Goal: Communication & Community: Answer question/provide support

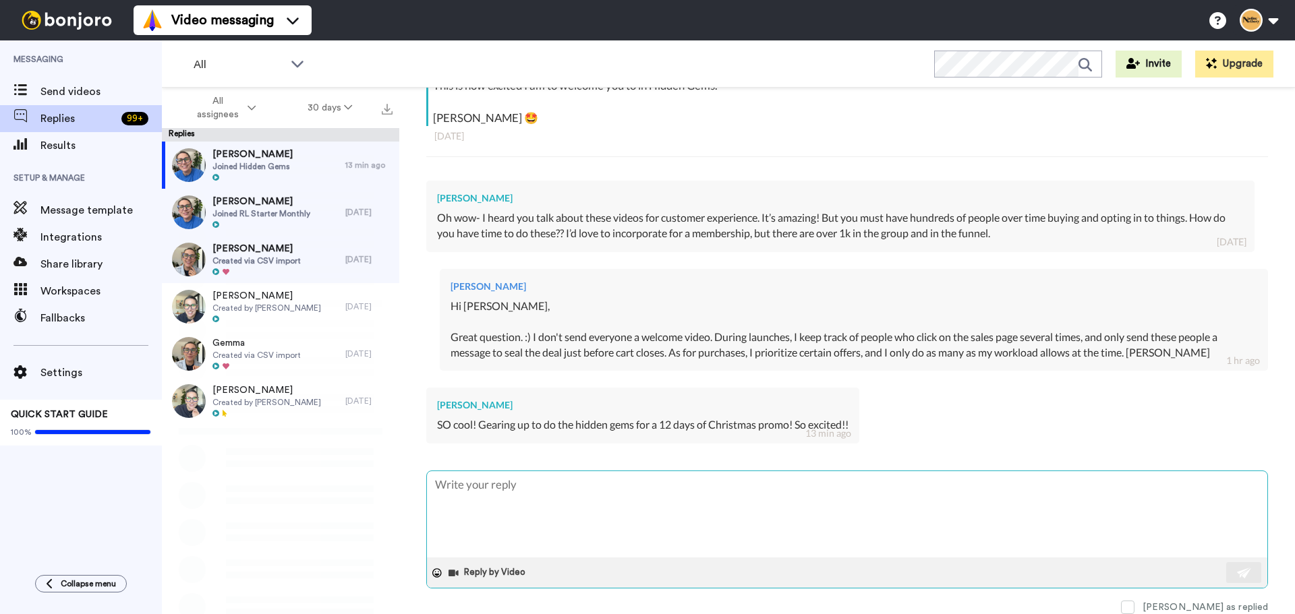
click at [506, 499] on textarea at bounding box center [847, 514] width 840 height 86
type textarea "A"
type textarea "x"
type textarea "Am"
type textarea "x"
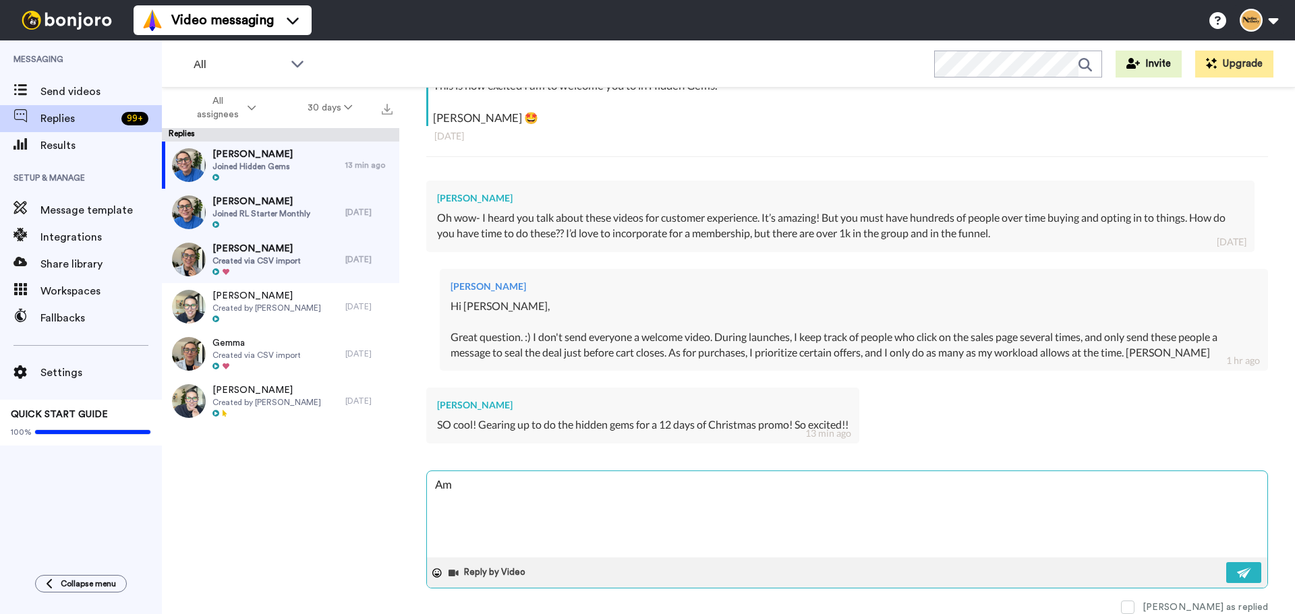
type textarea "Ama"
type textarea "x"
type textarea "Amaz"
type textarea "x"
type textarea "Amazi"
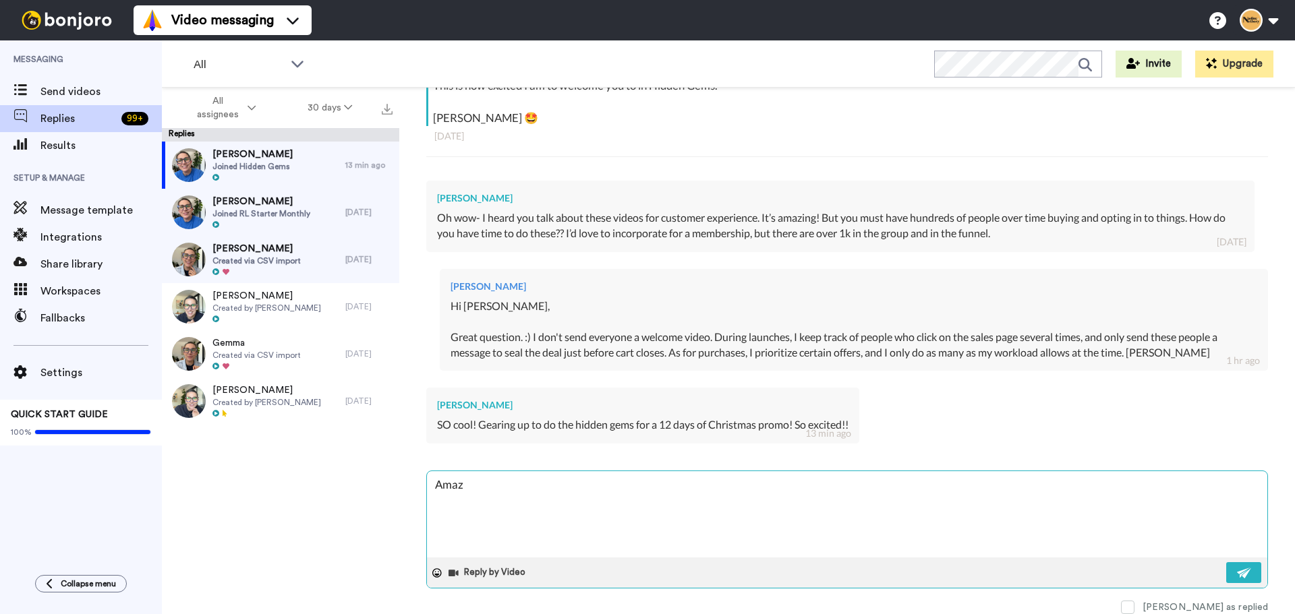
type textarea "x"
type textarea "Amazin"
type textarea "x"
type textarea "Amazing"
type textarea "x"
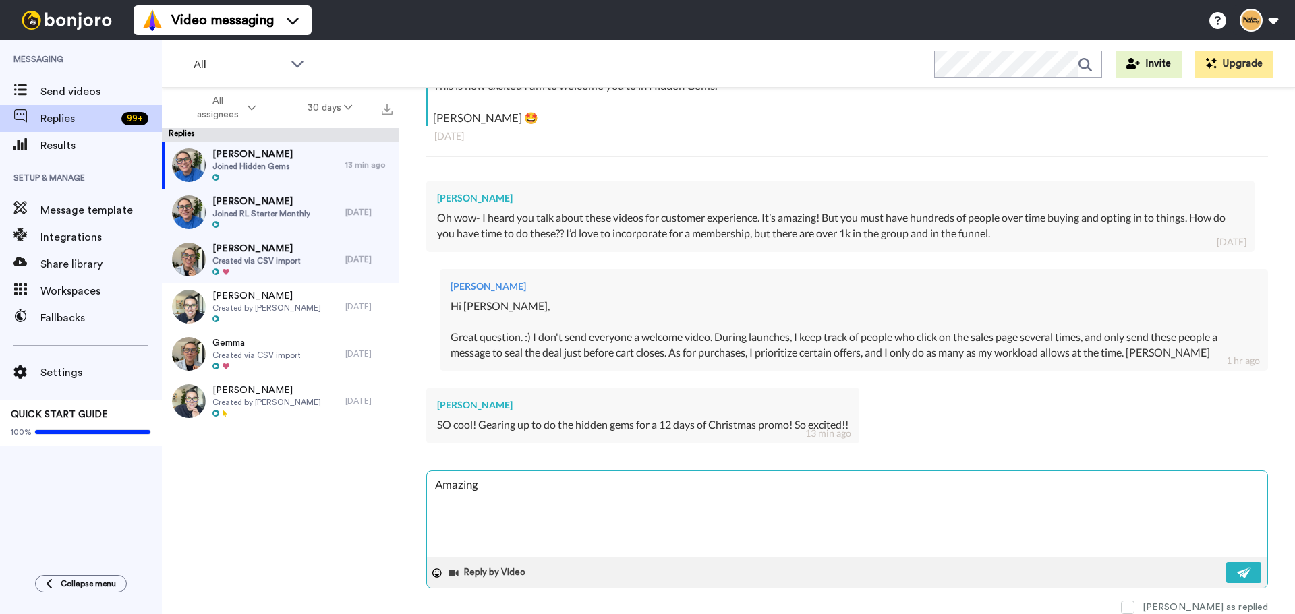
type textarea "Amazing!"
type textarea "x"
type textarea "Amazing!"
type textarea "x"
type textarea "Amazing! L"
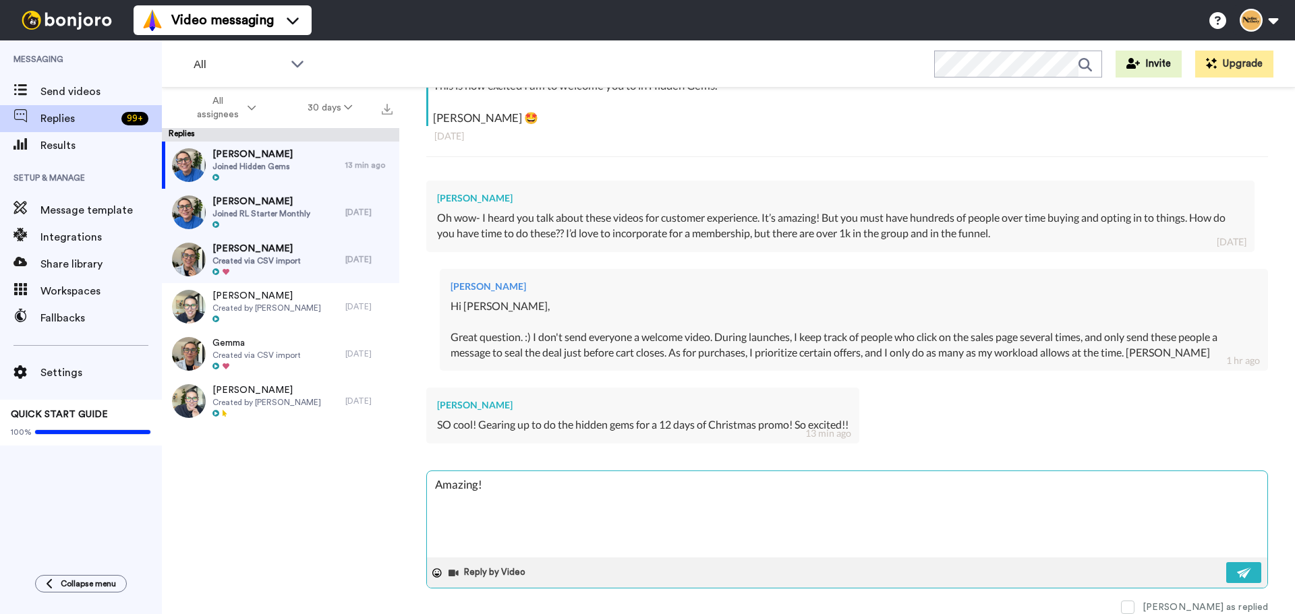
type textarea "x"
type textarea "Amazing! Le"
type textarea "x"
type textarea "Amazing! Let"
type textarea "x"
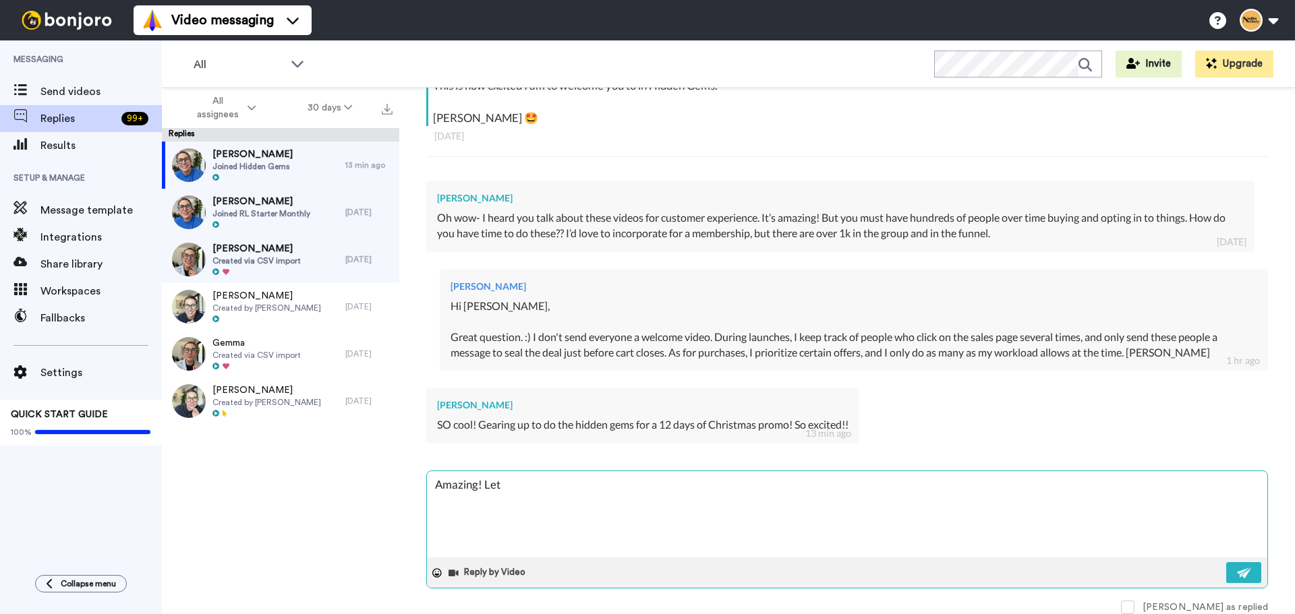
type textarea "Amazing! Let"
type textarea "x"
type textarea "Amazing! Let m"
type textarea "x"
type textarea "Amazing! Let me"
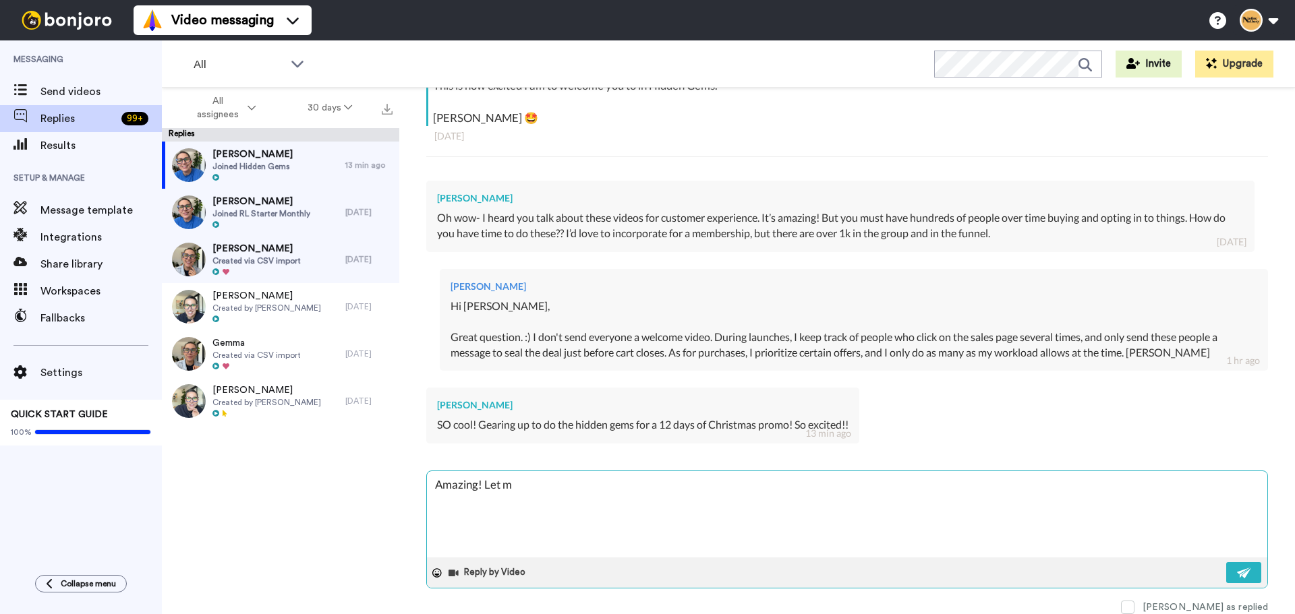
type textarea "x"
type textarea "Amazing! Let me"
type textarea "x"
type textarea "Amazing! Let me k"
type textarea "x"
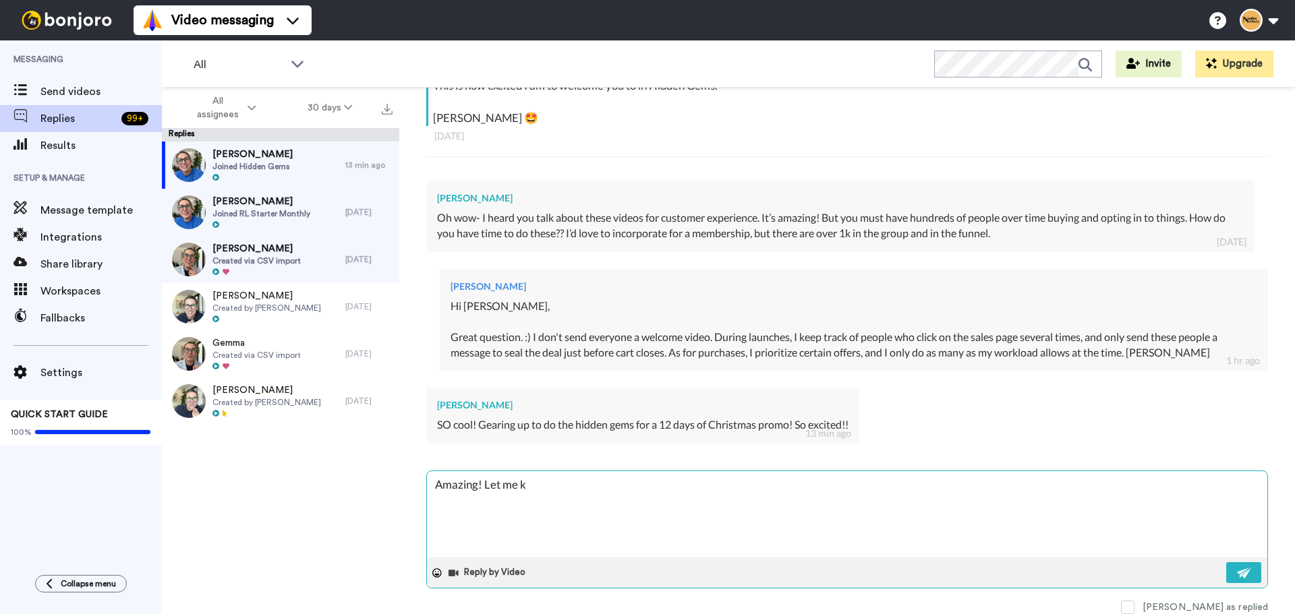
type textarea "Amazing! Let me kn"
type textarea "x"
type textarea "Amazing! Let me kno"
type textarea "x"
type textarea "Amazing! Let me know"
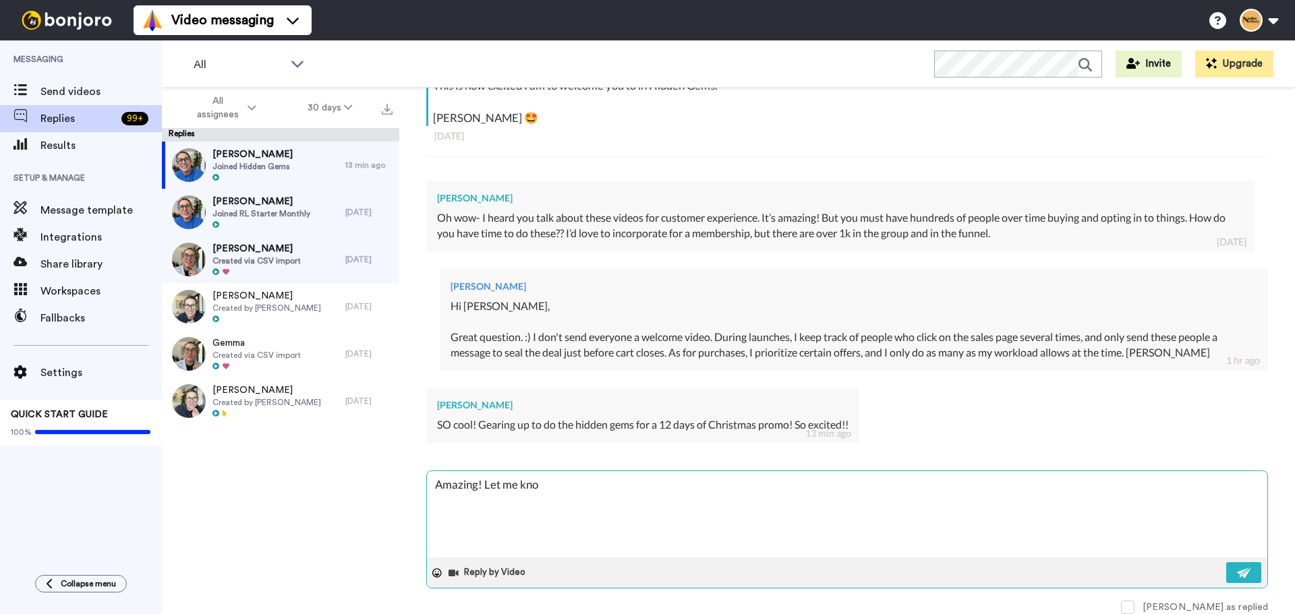
type textarea "x"
type textarea "Amazing! Let me know"
type textarea "x"
type textarea "Amazing! Let me know h"
type textarea "x"
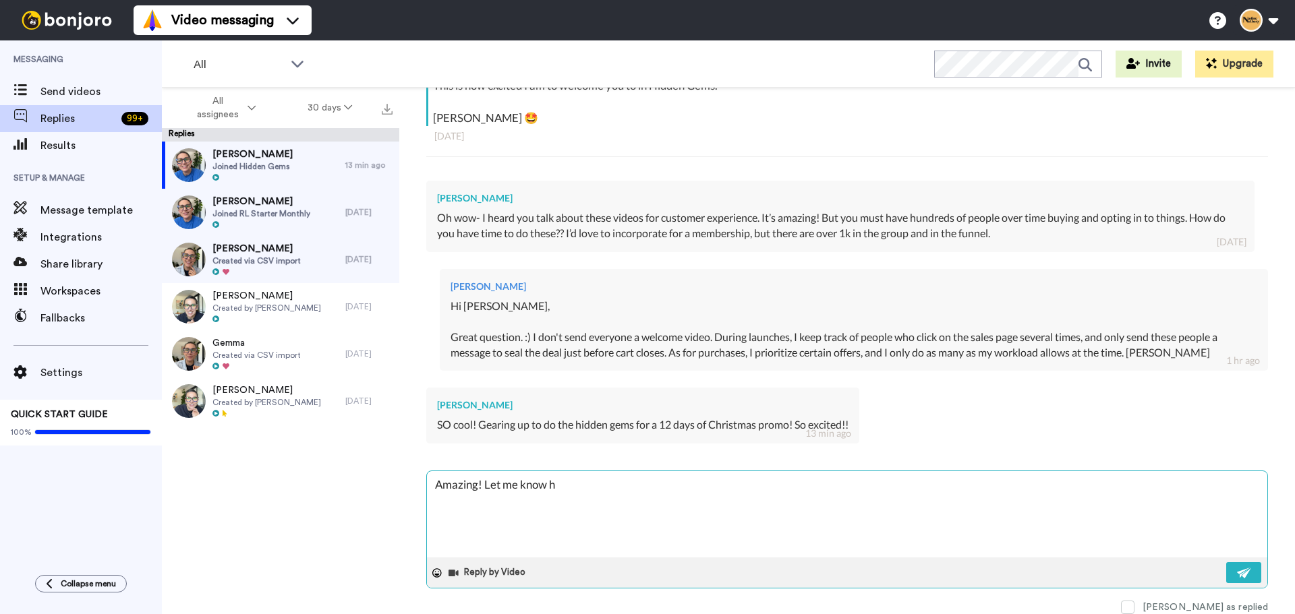
type textarea "Amazing! Let me know ho"
type textarea "x"
type textarea "Amazing! Let me know how"
type textarea "x"
type textarea "Amazing! Let me know how"
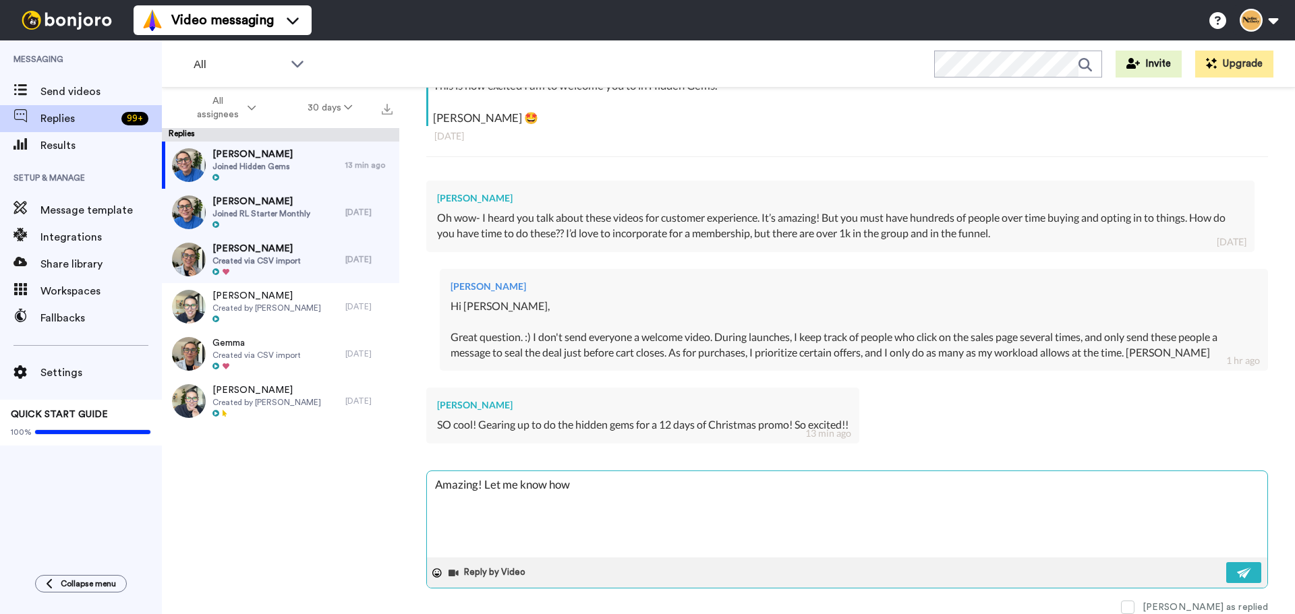
type textarea "x"
type textarea "Amazing! Let me know how i"
type textarea "x"
type textarea "Amazing! Let me know how it"
type textarea "x"
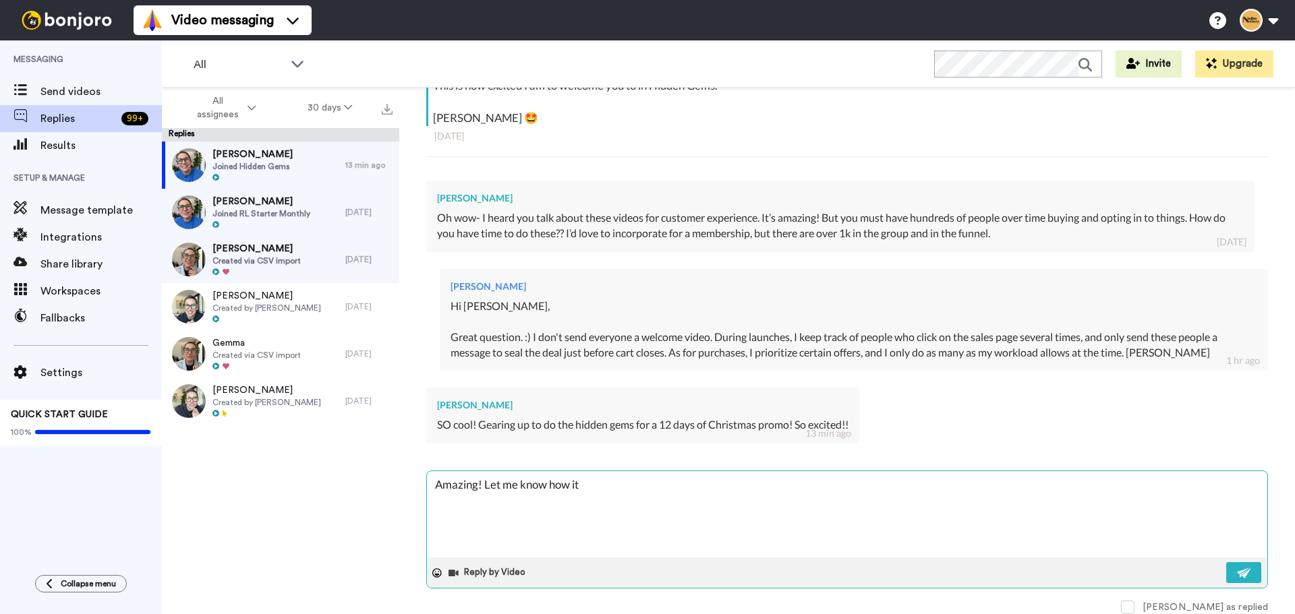
type textarea "Amazing! Let me know how it"
type textarea "x"
type textarea "Amazing! Let me know how it g"
type textarea "x"
type textarea "Amazing! Let me know how it go"
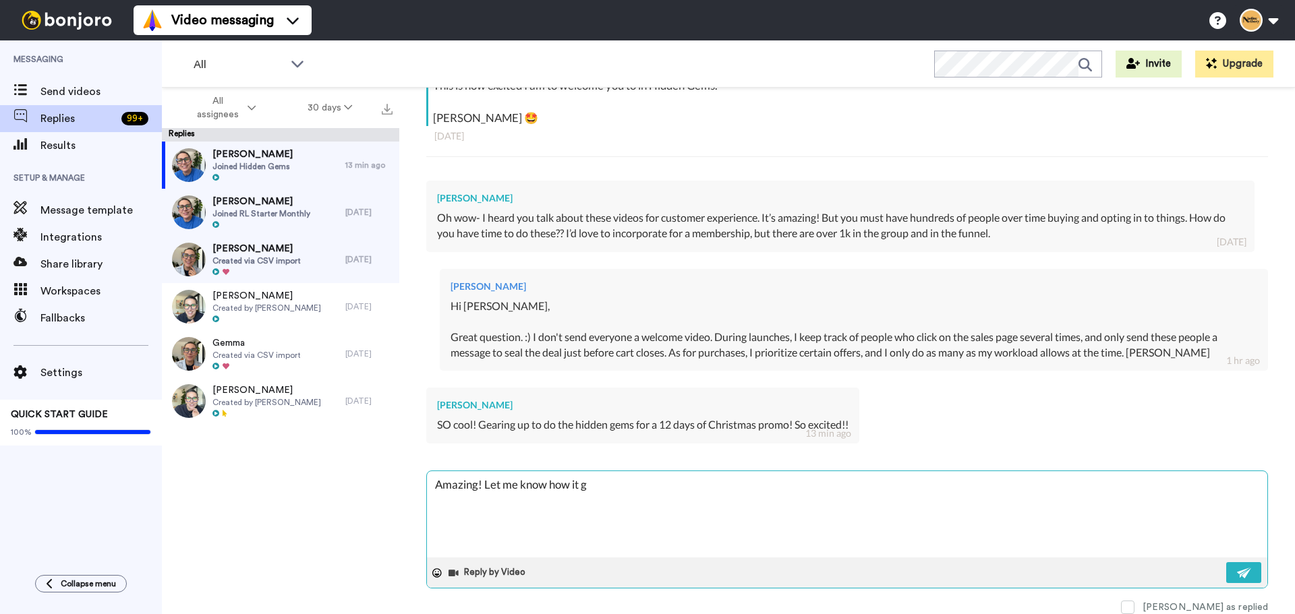
type textarea "x"
type textarea "Amazing! Let me know how it goe"
type textarea "x"
type textarea "Amazing! Let me know how it goes"
type textarea "x"
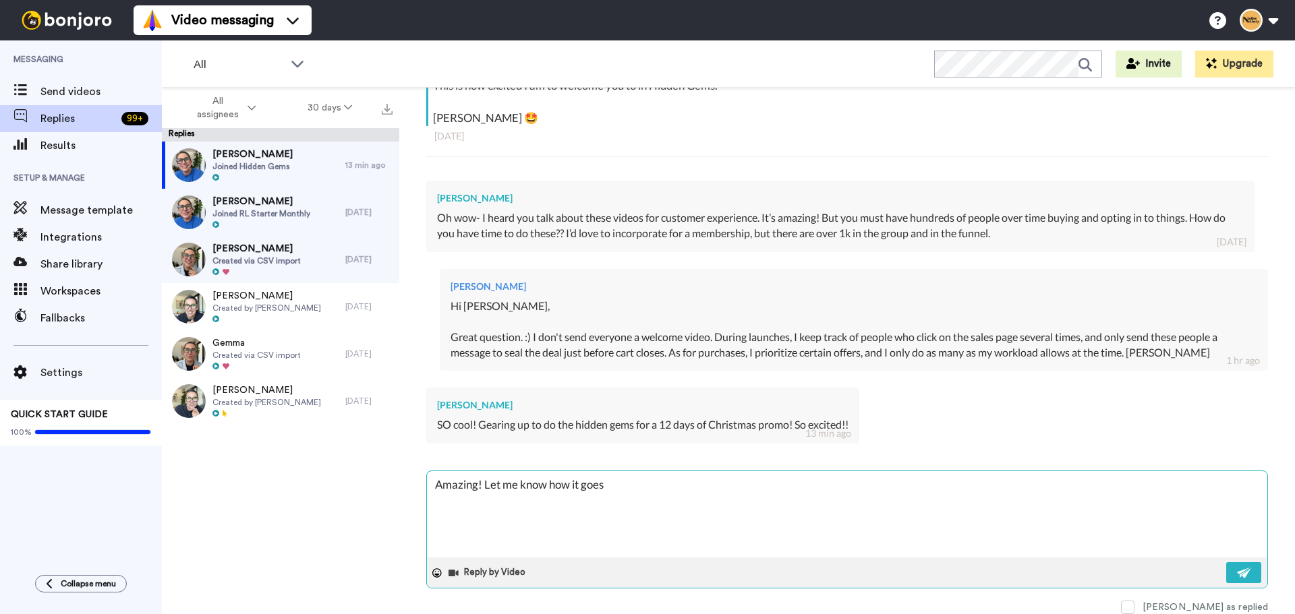
type textarea "Amazing! Let me know how it goes."
type textarea "x"
type textarea "Amazing! Let me know how it goes.."
type textarea "x"
type textarea "Amazing! Let me know how it goes..."
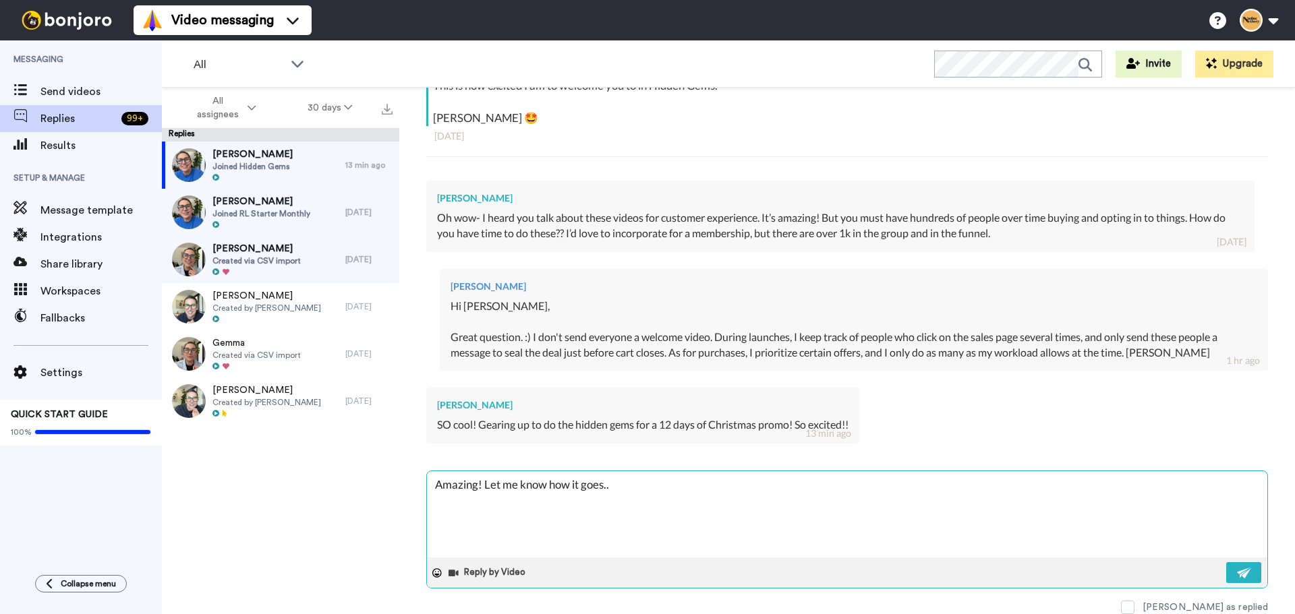
type textarea "x"
type textarea "Amazing! Let me know how it goes..."
type textarea "x"
type textarea "Amazing! Let me know how it goes... a"
type textarea "x"
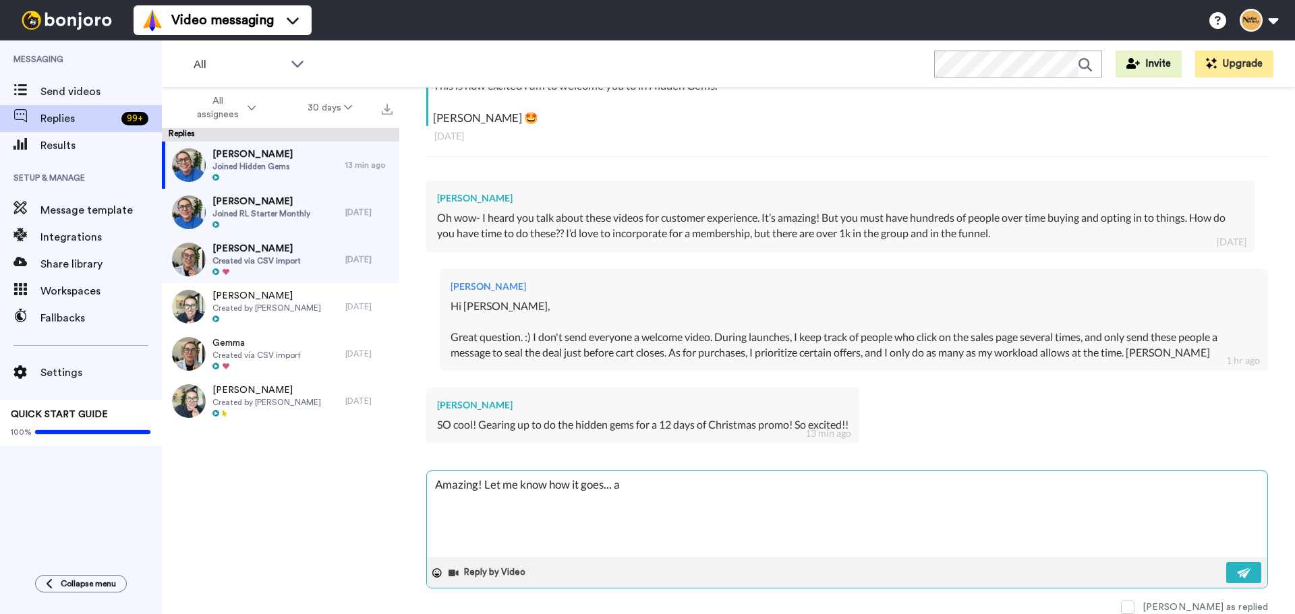
type textarea "Amazing! Let me know how it goes... an"
type textarea "x"
type textarea "Amazing! Let me know how it goes... and"
type textarea "x"
type textarea "Amazing! Let me know how it goes... and"
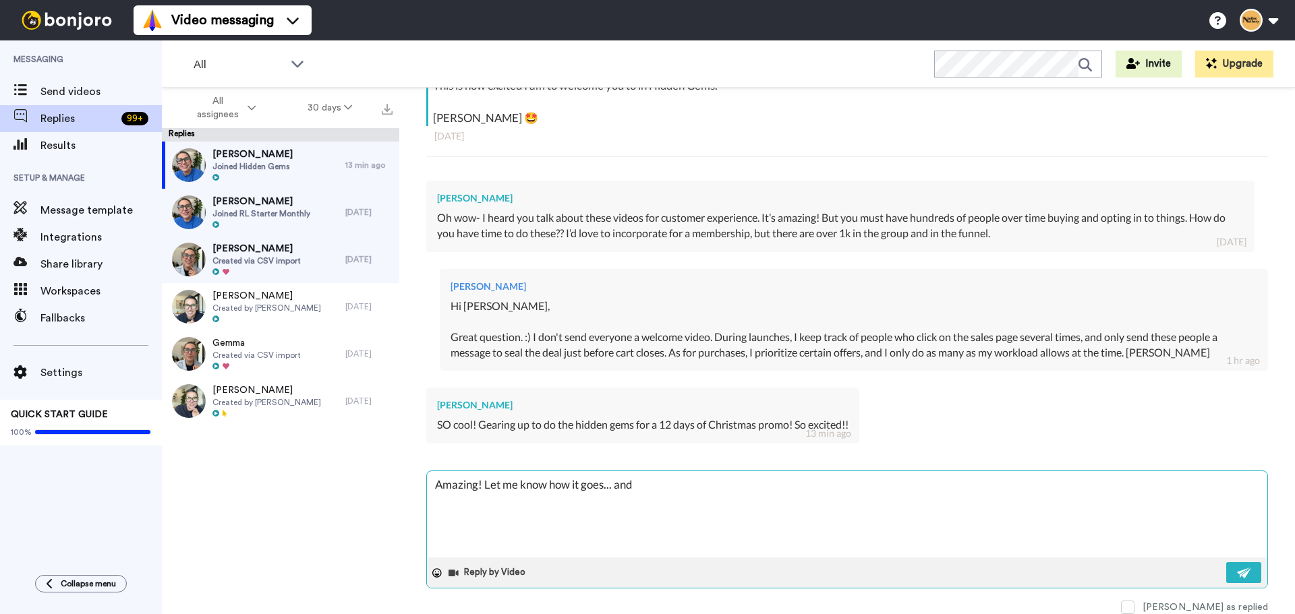
type textarea "x"
type textarea "Amazing! Let me know how it goes... and i"
type textarea "x"
type textarea "Amazing! Let me know how it goes... and if"
type textarea "x"
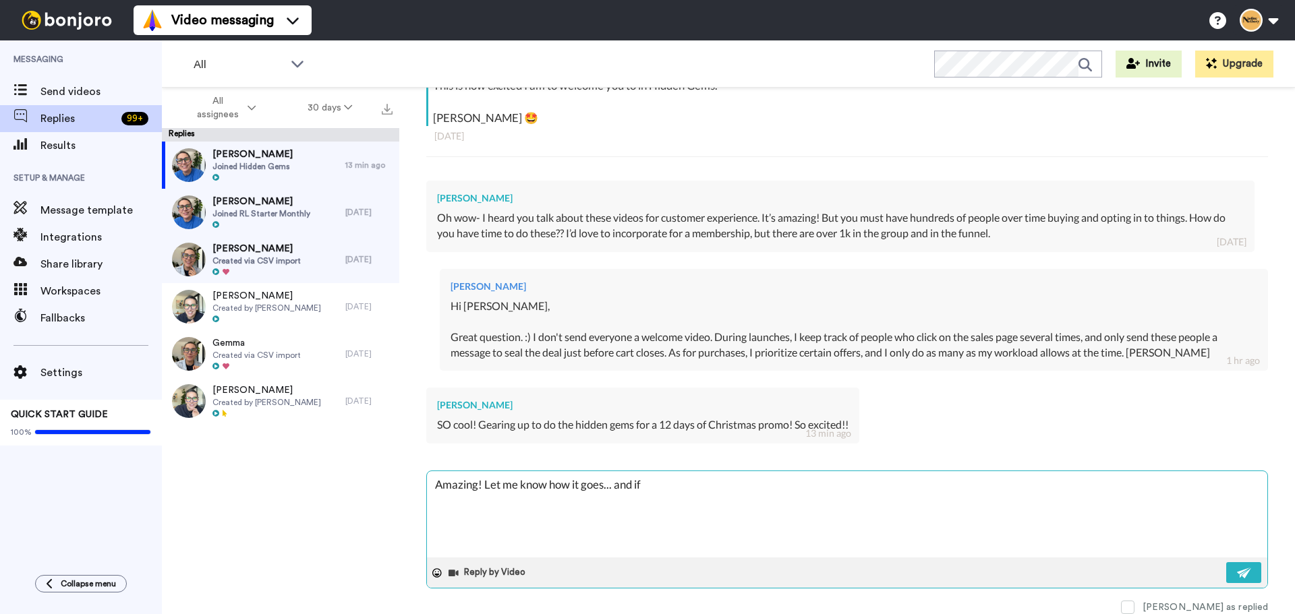
type textarea "Amazing! Let me know how it goes... and if"
type textarea "x"
type textarea "Amazing! Let me know how it goes... and if y"
type textarea "x"
type textarea "Amazing! Let me know how it goes... and if yo"
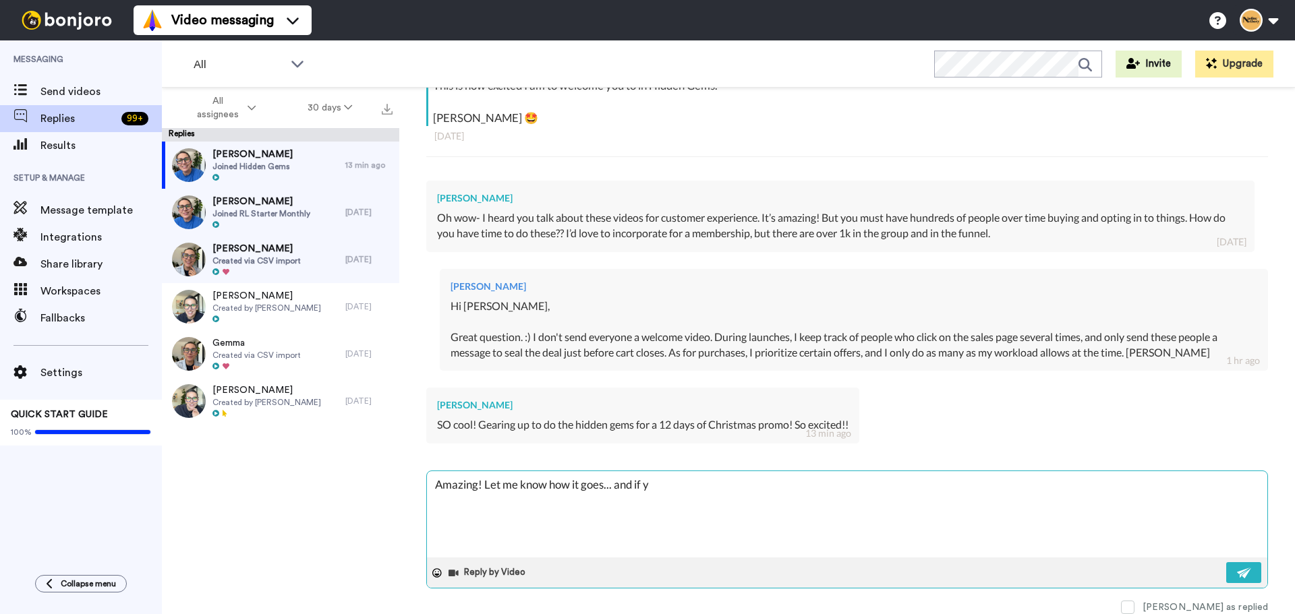
type textarea "x"
type textarea "Amazing! Let me know how it goes... and if you"
type textarea "x"
type textarea "Amazing! Let me know how it goes... and if you"
type textarea "x"
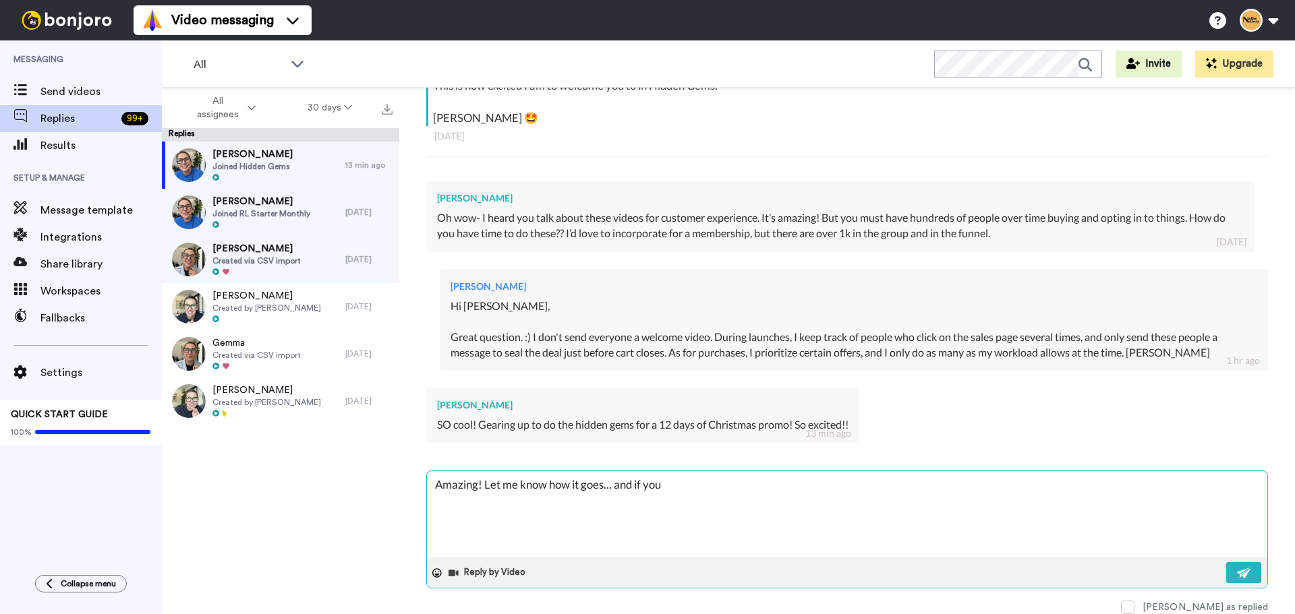
type textarea "Amazing! Let me know how it goes... and if you l"
type textarea "x"
type textarea "Amazing! Let me know how it goes... and if you li"
type textarea "x"
type textarea "Amazing! Let me know how it goes... and if you lik"
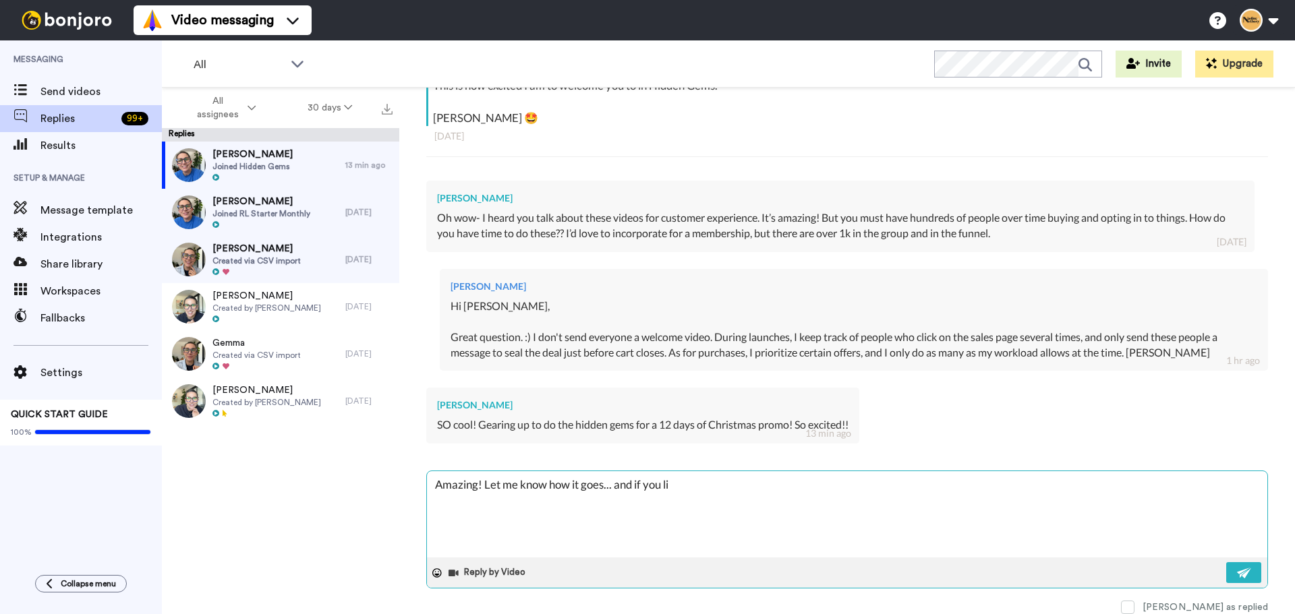
type textarea "x"
type textarea "Amazing! Let me know how it goes... and if you like"
type textarea "x"
type textarea "Amazing! Let me know how it goes... and if you like,"
type textarea "x"
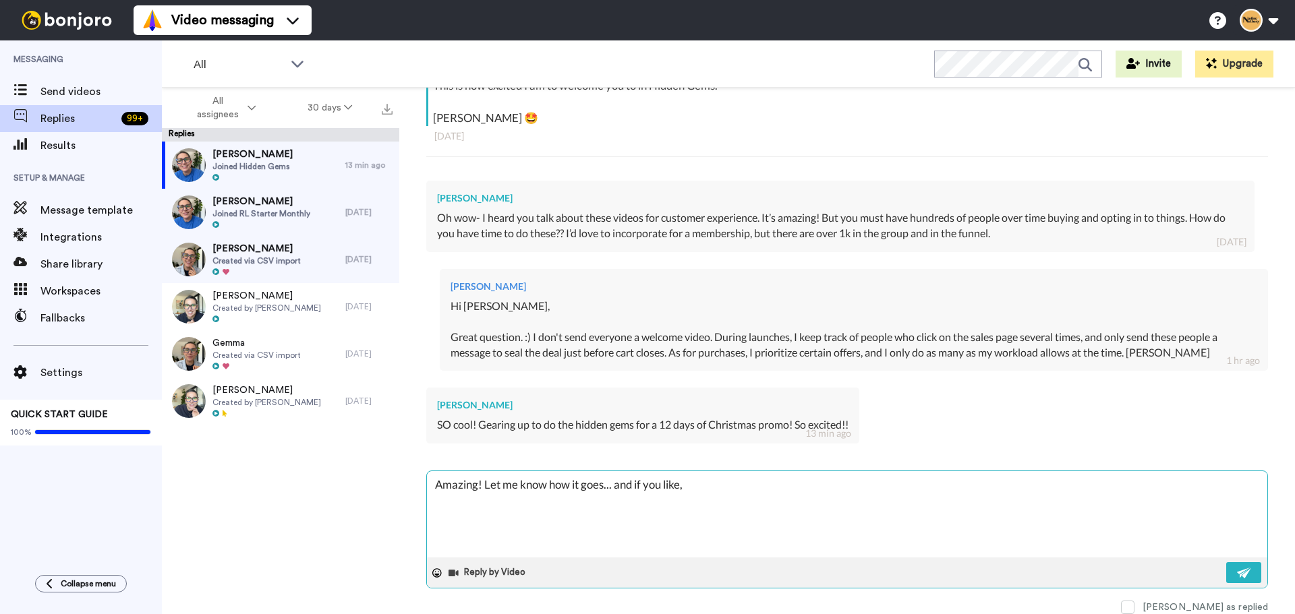
type textarea "Amazing! Let me know how it goes... and if you like,"
type textarea "x"
type textarea "Amazing! Let me know how it goes... and if you like, s"
type textarea "x"
type textarea "Amazing! Let me know how it goes... and if you like, se"
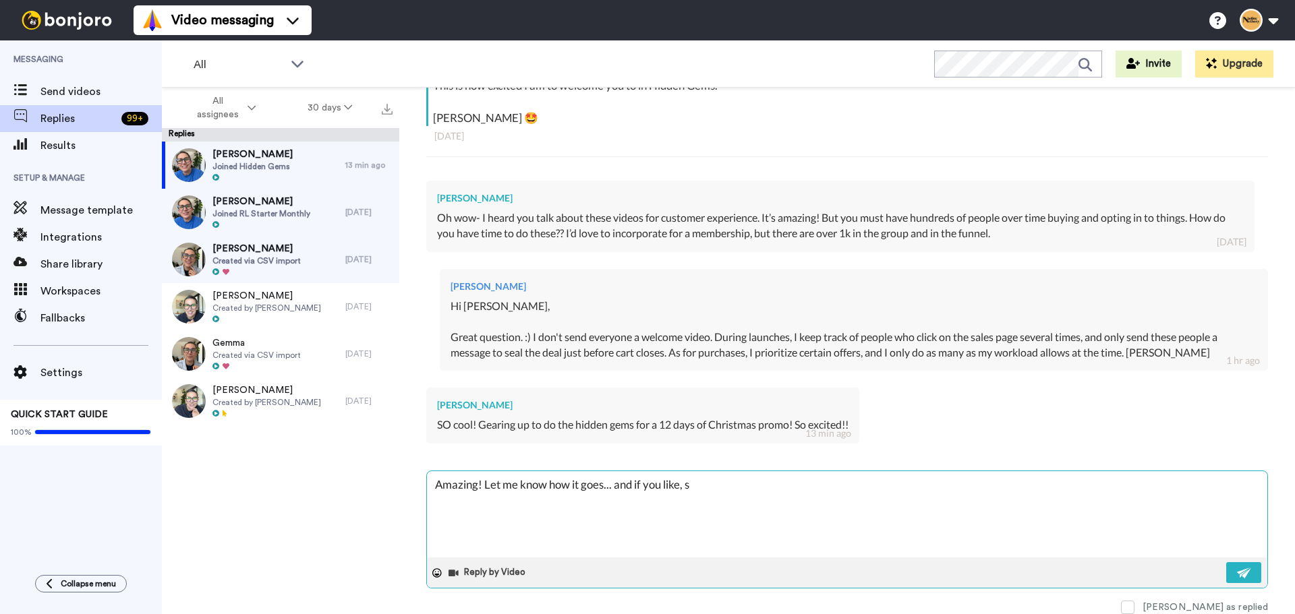
type textarea "x"
type textarea "Amazing! Let me know how it goes... and if you like, sen"
type textarea "x"
type textarea "Amazing! Let me know how it goes... and if you like, send"
type textarea "x"
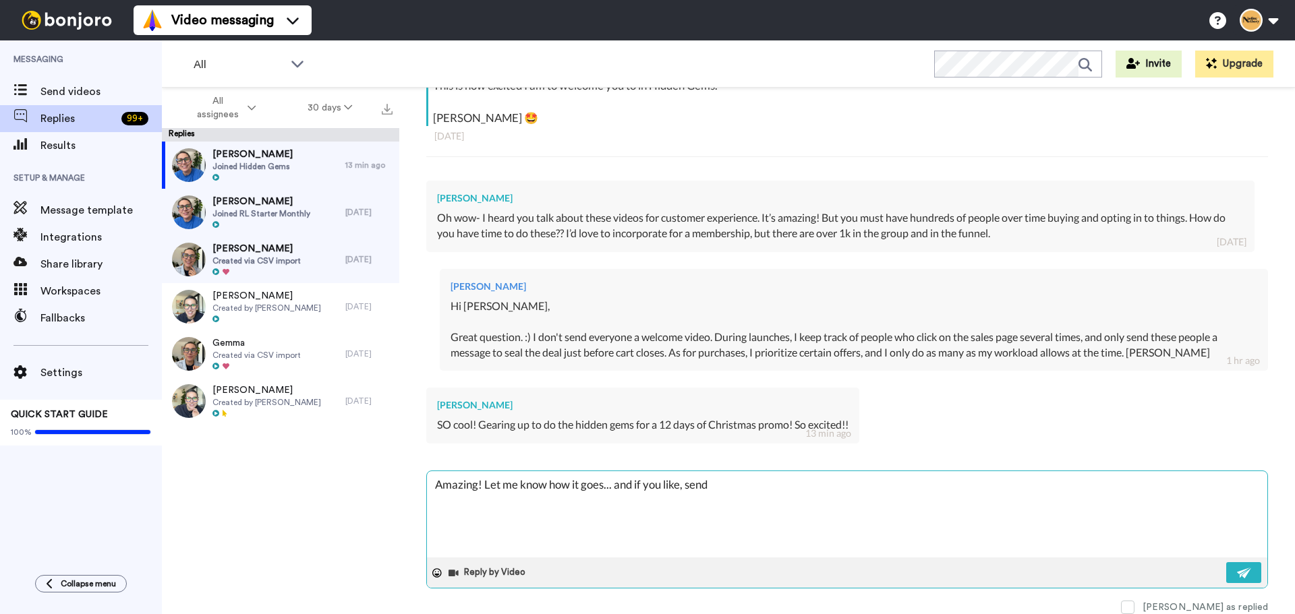
type textarea "Amazing! Let me know how it goes... and if you like, send"
type textarea "x"
type textarea "Amazing! Let me know how it goes... and if you like, send m"
type textarea "x"
type textarea "Amazing! Let me know how it goes... and if you like, send me"
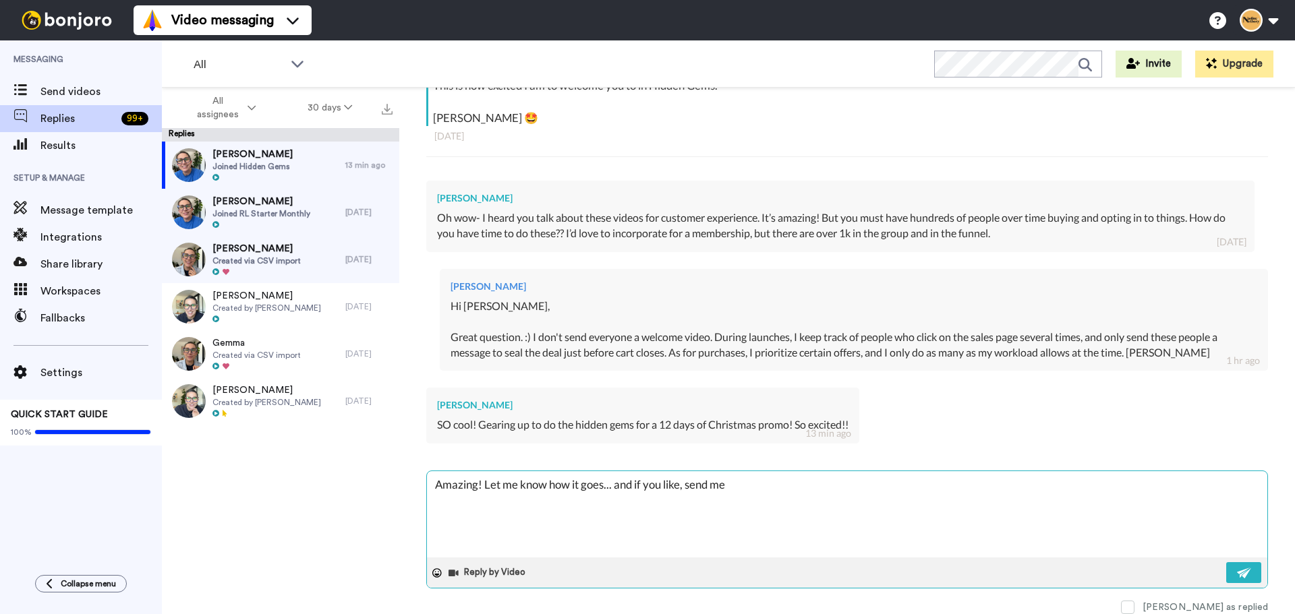
type textarea "x"
type textarea "Amazing! Let me know how it goes... and if you like, send me"
type textarea "x"
type textarea "Amazing! Let me know how it goes... and if you like, send me d"
type textarea "x"
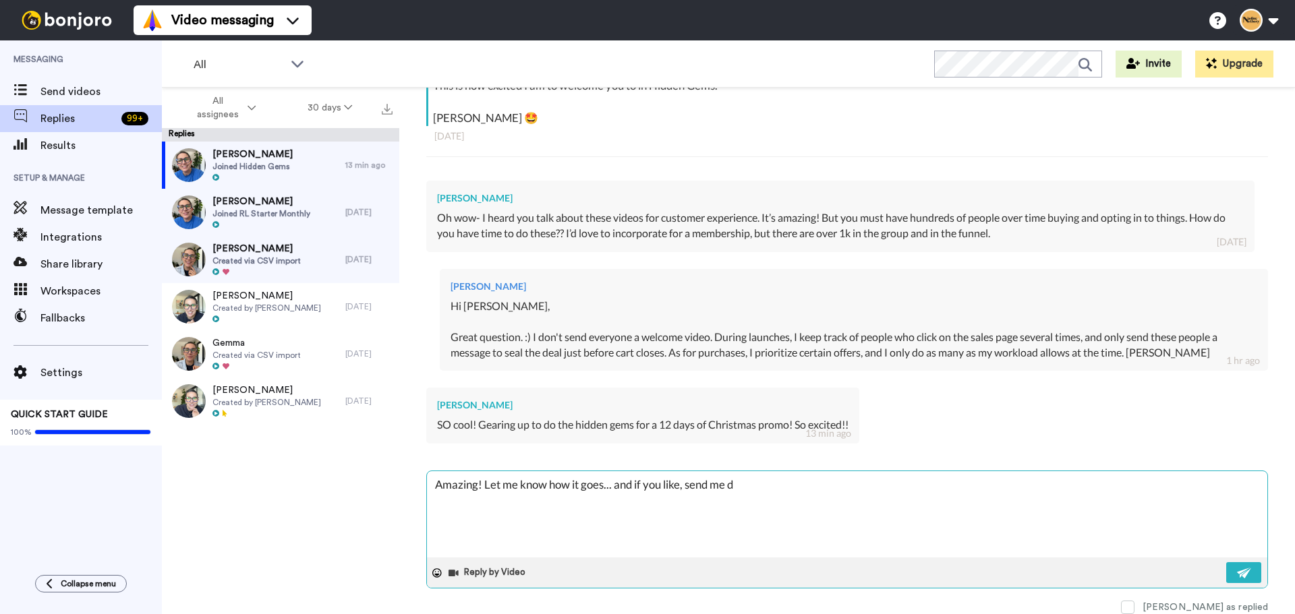
type textarea "Amazing! Let me know how it goes... and if you like, send me de"
type textarea "x"
type textarea "Amazing! Let me know how it goes... and if you like, send me det"
type textarea "x"
type textarea "Amazing! Let me know how it goes... and if you like, send me deta"
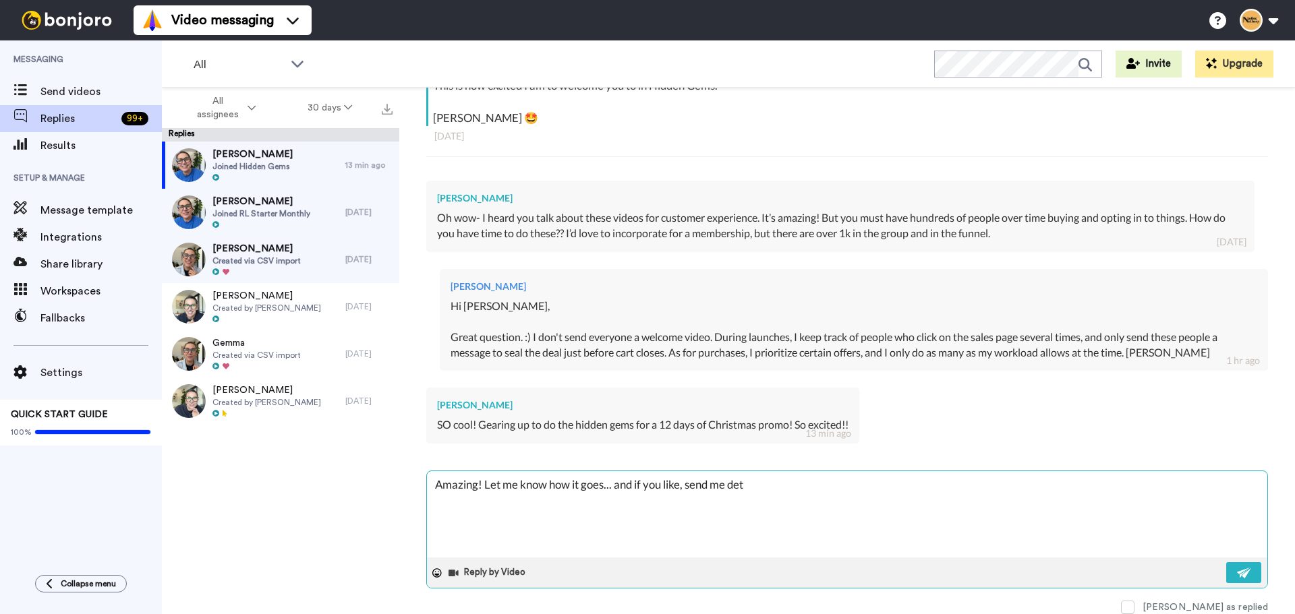
type textarea "x"
type textarea "Amazing! Let me know how it goes... and if you like, send me detai"
type textarea "x"
type textarea "Amazing! Let me know how it goes... and if you like, send me detail"
type textarea "x"
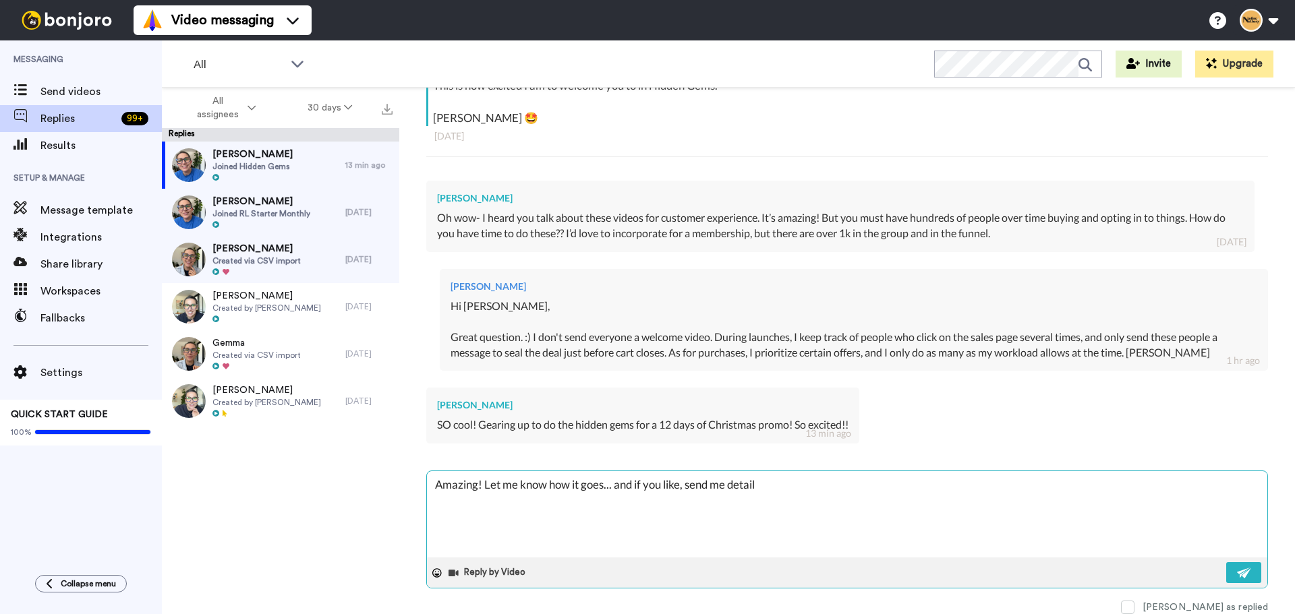
type textarea "Amazing! Let me know how it goes... and if you like, send me details"
type textarea "x"
type textarea "Amazing! Let me know how it goes... and if you like, send me detail"
type textarea "x"
type textarea "Amazing! Let me know how it goes... and if you like, send me detai"
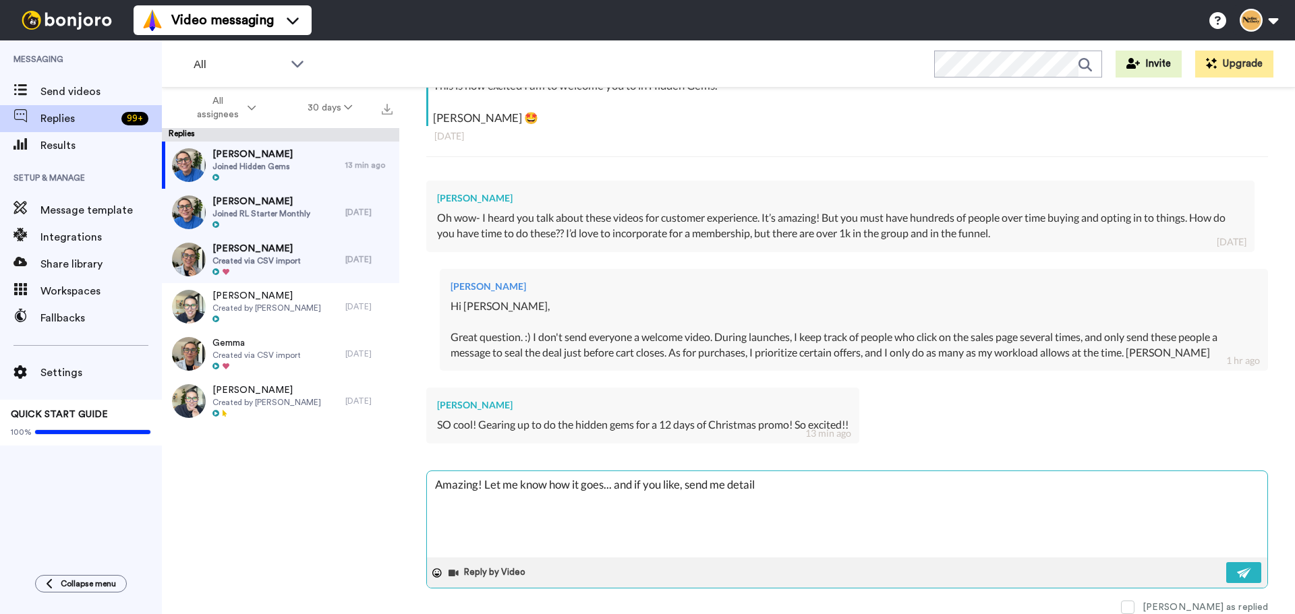
type textarea "x"
type textarea "Amazing! Let me know how it goes... and if you like, send me deta"
type textarea "x"
type textarea "Amazing! Let me know how it goes... and if you like, send me det"
type textarea "x"
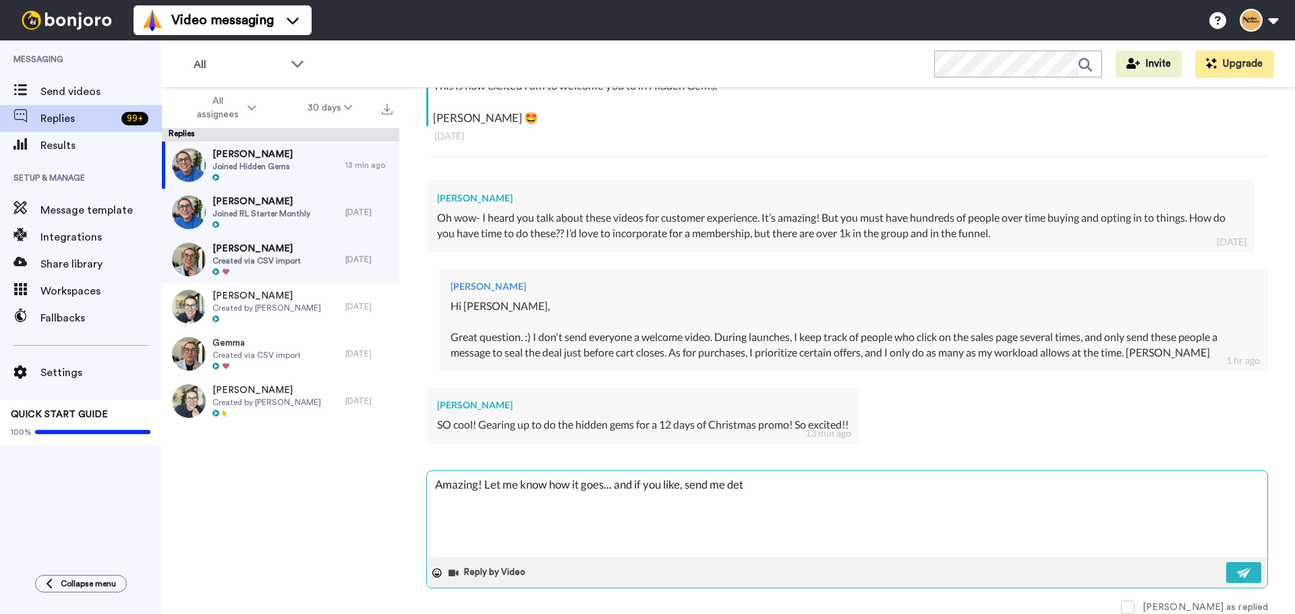
type textarea "Amazing! Let me know how it goes... and if you like, send me de"
type textarea "x"
type textarea "Amazing! Let me know how it goes... and if you like, send me d"
type textarea "x"
type textarea "Amazing! Let me know how it goes... and if you like, send me"
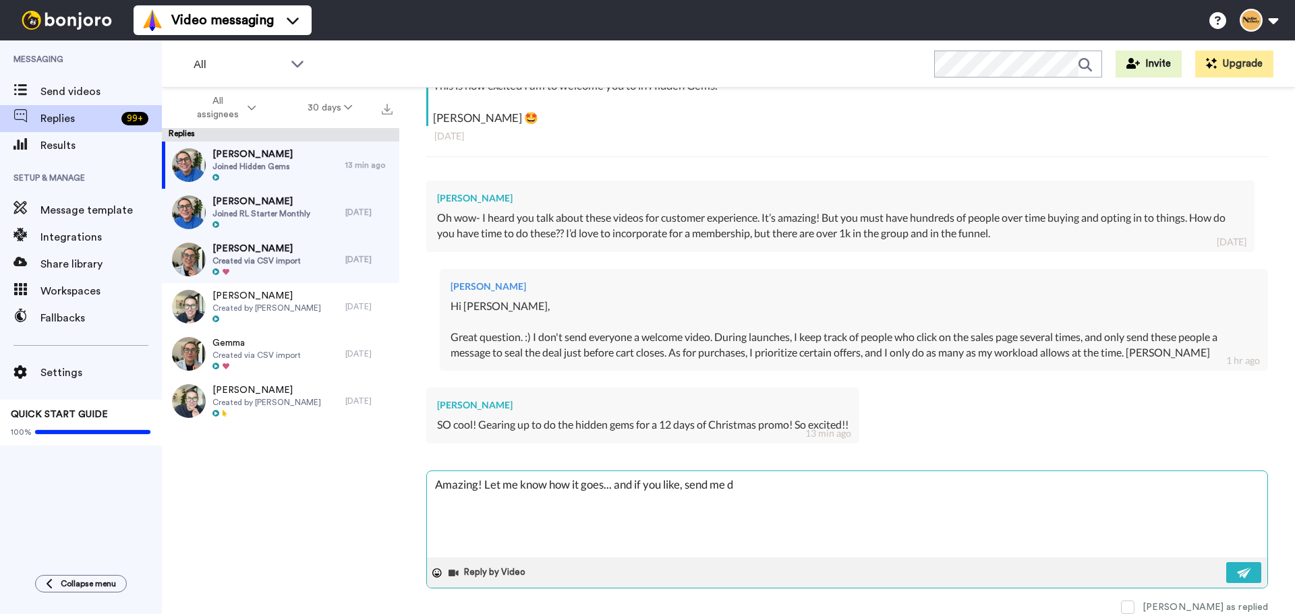
type textarea "x"
type textarea "Amazing! Let me know how it goes... and if you like, send me m"
type textarea "x"
type textarea "Amazing! Let me know how it goes... and if you like, send me mo"
type textarea "x"
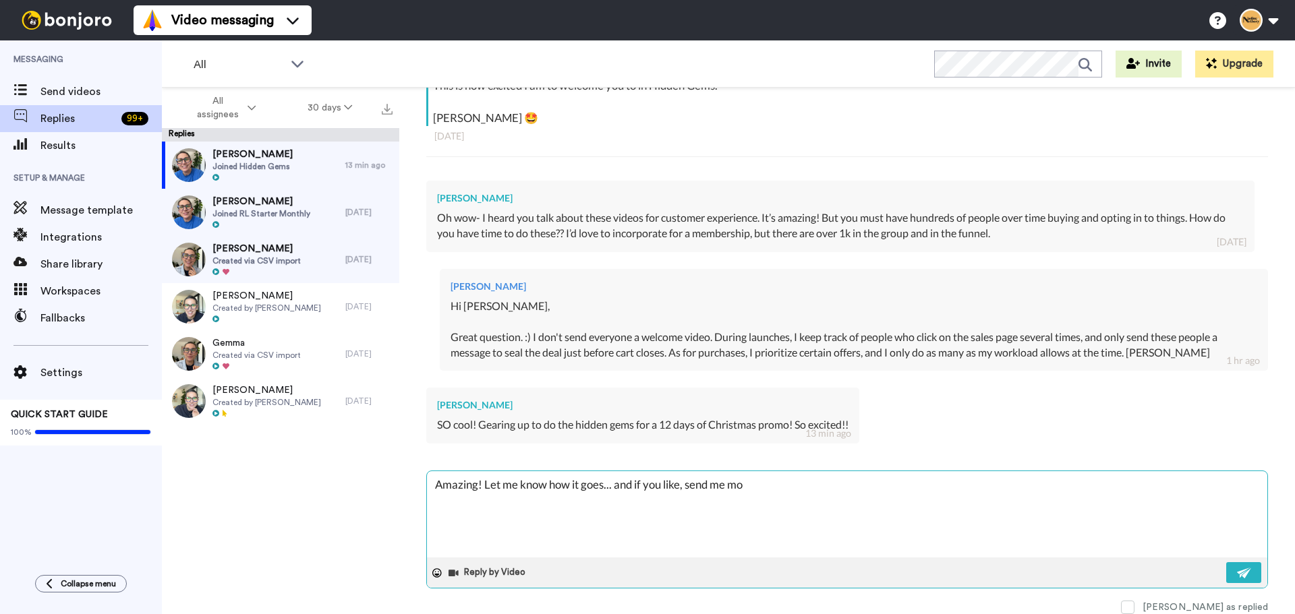
type textarea "Amazing! Let me know how it goes... and if you like, send me mor"
type textarea "x"
type textarea "Amazing! Let me know how it goes... and if you like, send me more"
type textarea "x"
type textarea "Amazing! Let me know how it goes... and if you like, send me more"
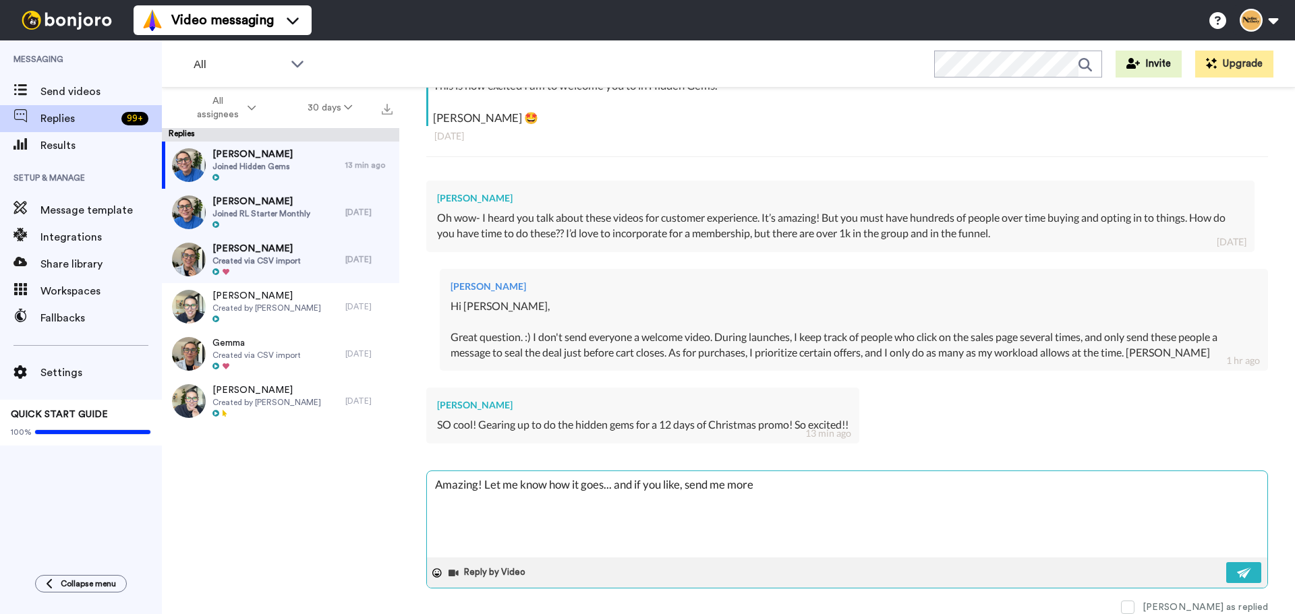
type textarea "x"
type textarea "Amazing! Let me know how it goes... and if you like, send me more t"
type textarea "x"
type textarea "Amazing! Let me know how it goes... and if you like, send me more"
type textarea "x"
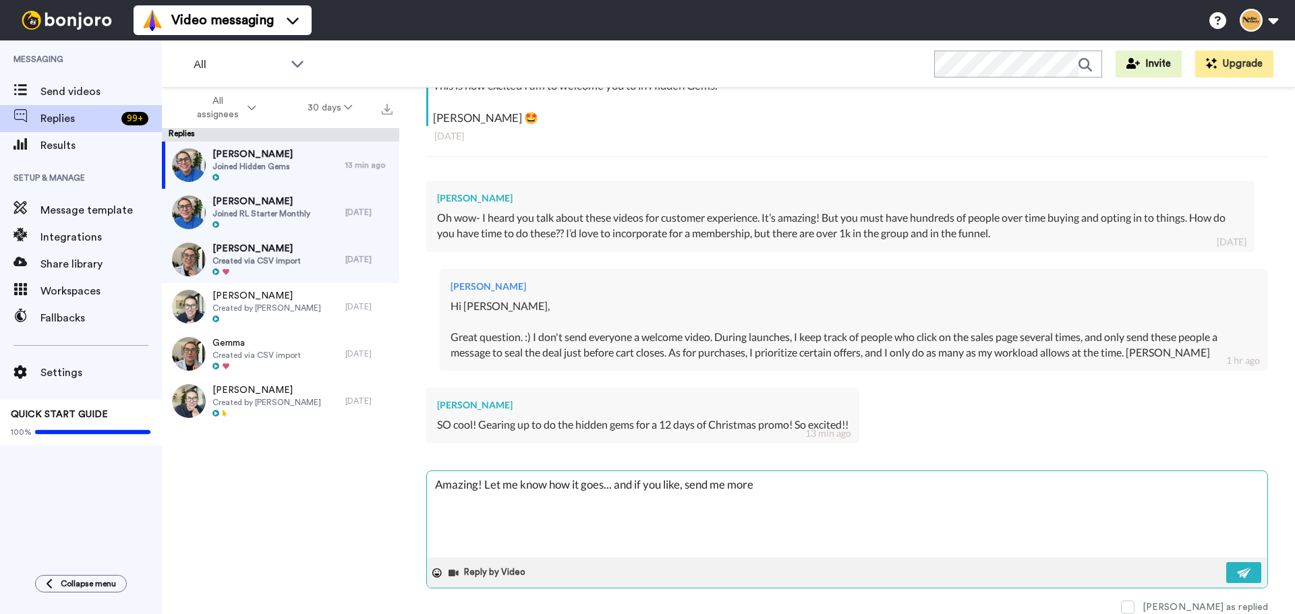
type textarea "Amazing! Let me know how it goes... and if you like, send me more d"
type textarea "x"
type textarea "Amazing! Let me know how it goes... and if you like, send me more de"
type textarea "x"
type textarea "Amazing! Let me know how it goes... and if you like, send me more det"
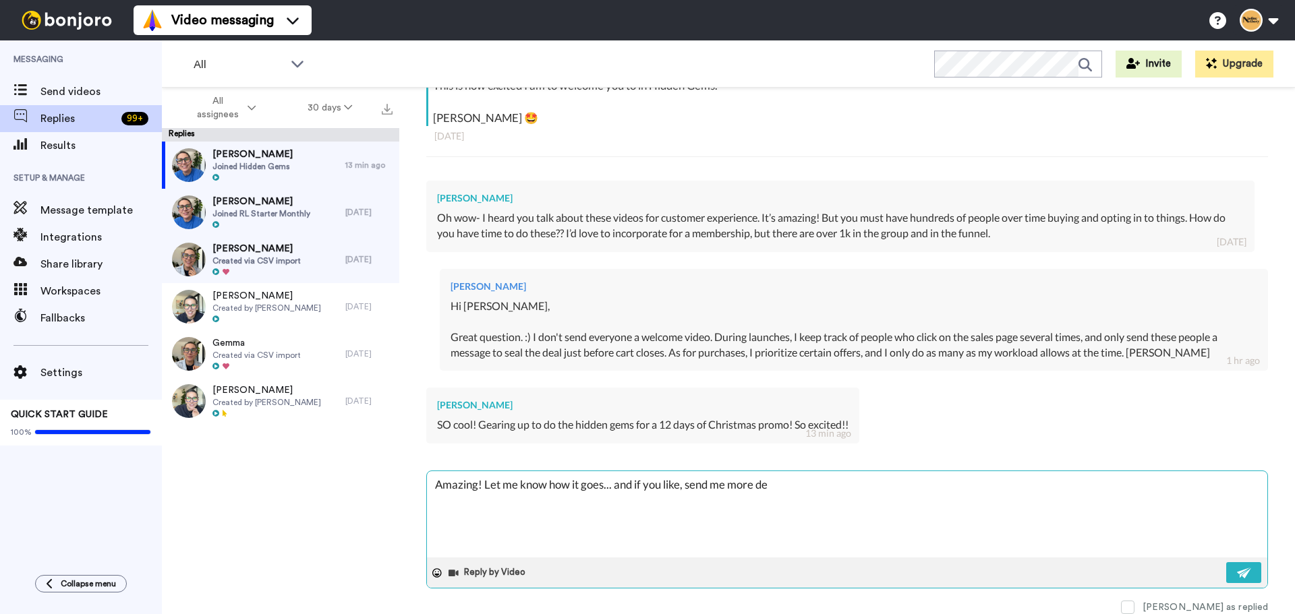
type textarea "x"
type textarea "Amazing! Let me know how it goes... and if you like, send me more deta"
type textarea "x"
type textarea "Amazing! Let me know how it goes... and if you like, send me more detai"
type textarea "x"
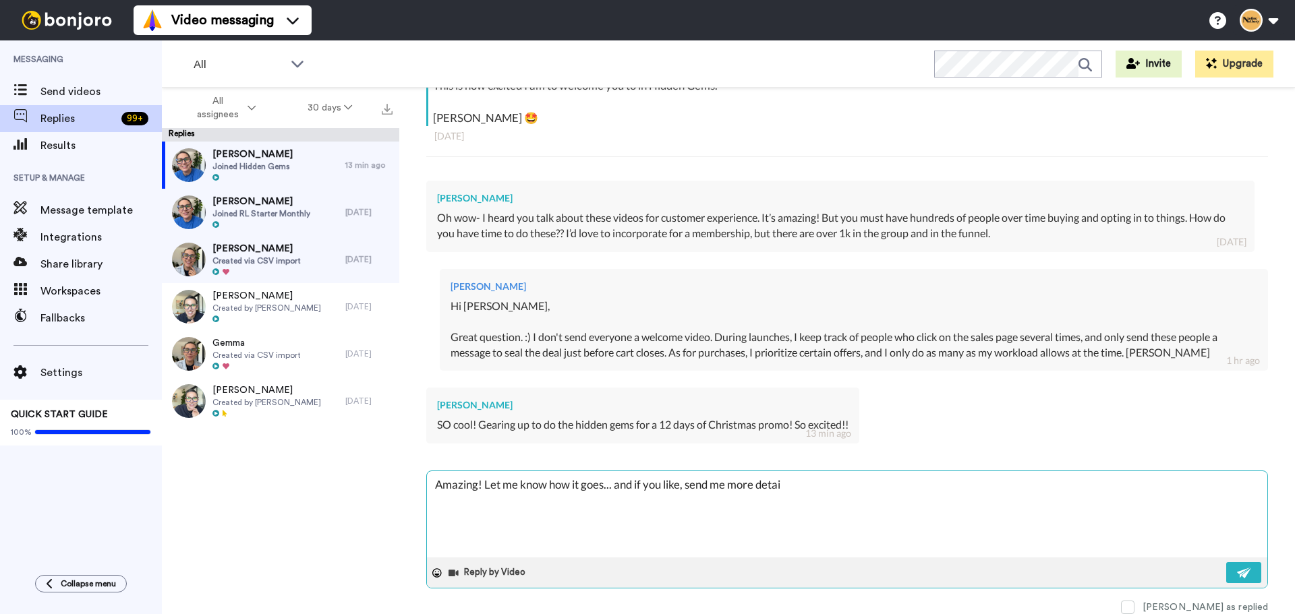
type textarea "Amazing! Let me know how it goes... and if you like, send me more detail"
type textarea "x"
type textarea "Amazing! Let me know how it goes... and if you like, send me more details"
type textarea "x"
type textarea "Amazing! Let me know how it goes... and if you like, send me more details"
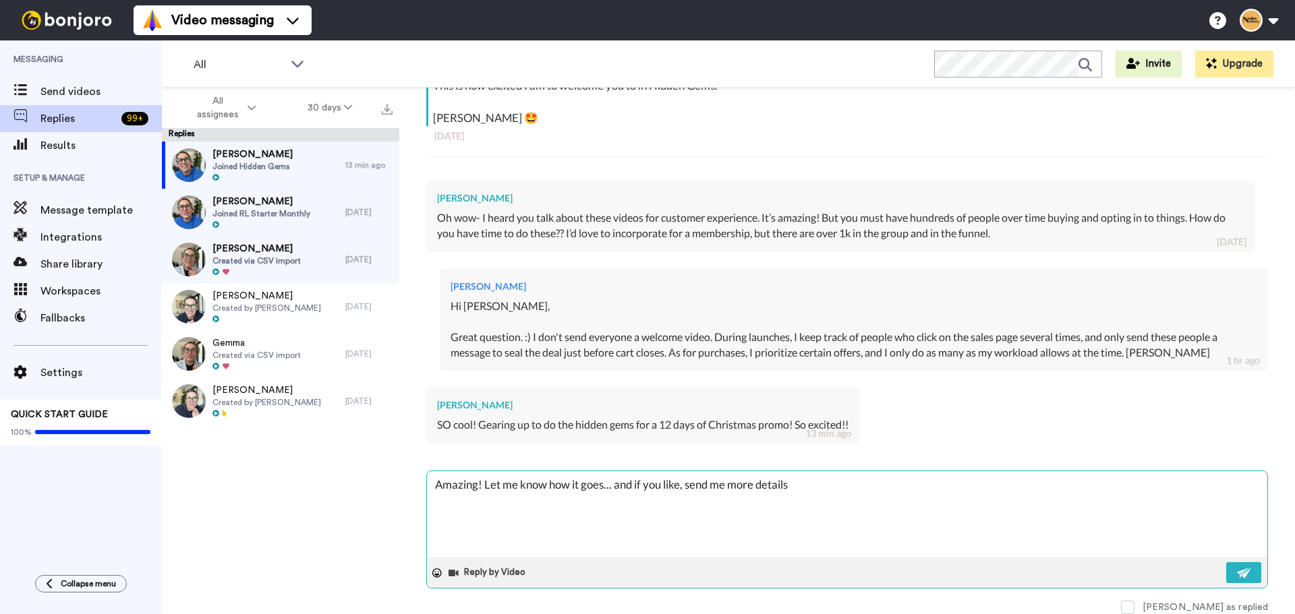
type textarea "x"
type textarea "Amazing! Let me know how it goes... and if you like, send me more details o"
type textarea "x"
type textarea "Amazing! Let me know how it goes... and if you like, send me more details on"
type textarea "x"
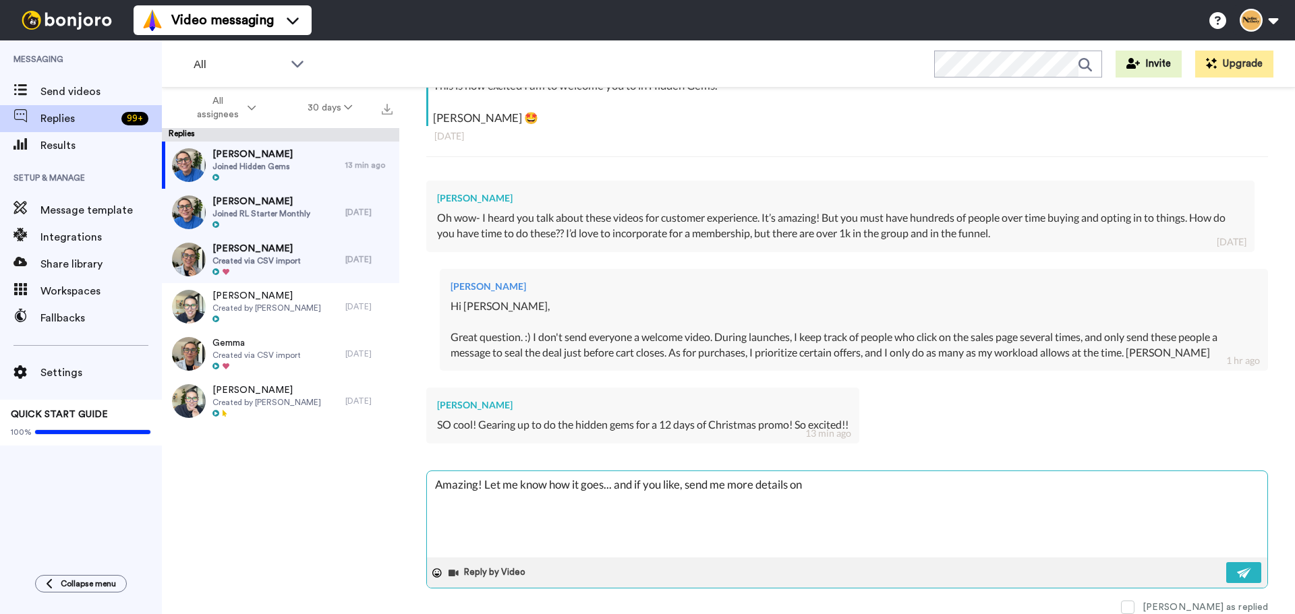
type textarea "Amazing! Let me know how it goes... and if you like, send me more details onc"
type textarea "x"
type textarea "Amazing! Let me know how it goes... and if you like, send me more details once"
type textarea "x"
type textarea "Amazing! Let me know how it goes... and if you like, send me more details once"
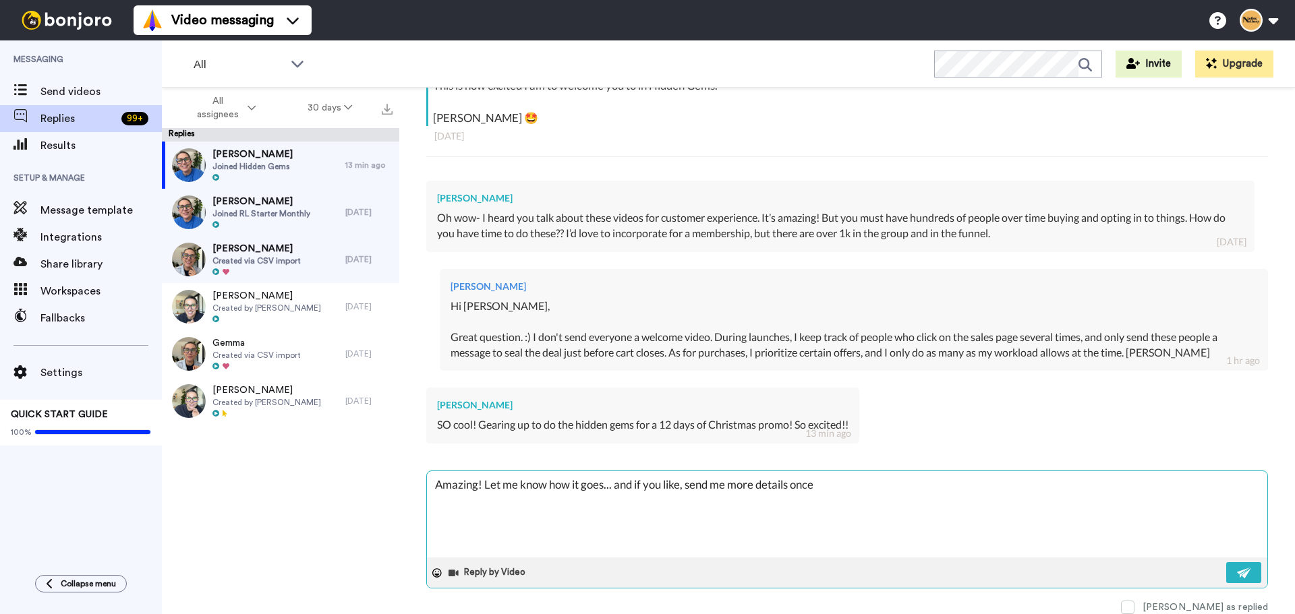
type textarea "x"
type textarea "Amazing! Let me know how it goes... and if you like, send me more details once y"
type textarea "x"
type textarea "Amazing! Let me know how it goes... and if you like, send me more details once …"
type textarea "x"
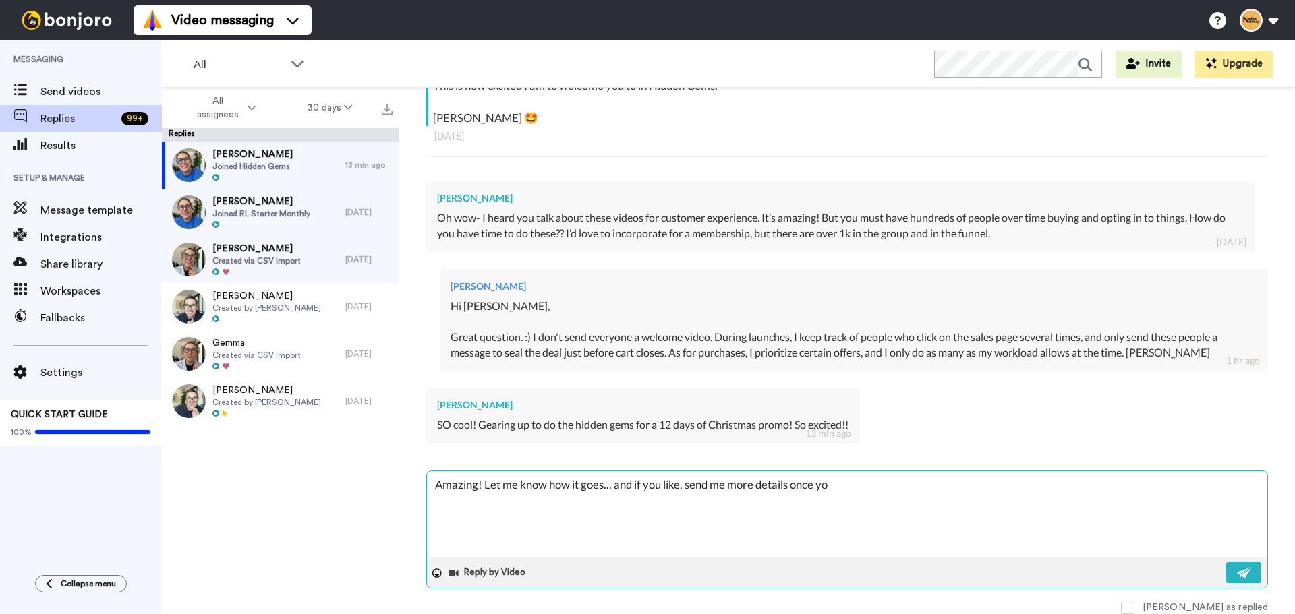
type textarea "Amazing! Let me know how it goes... and if you like, send me more details once …"
type textarea "x"
type textarea "Amazing! Let me know how it goes... and if you like, send me more details once …"
type textarea "x"
type textarea "Amazing! Let me know how it goes... and if you like, send me more details once …"
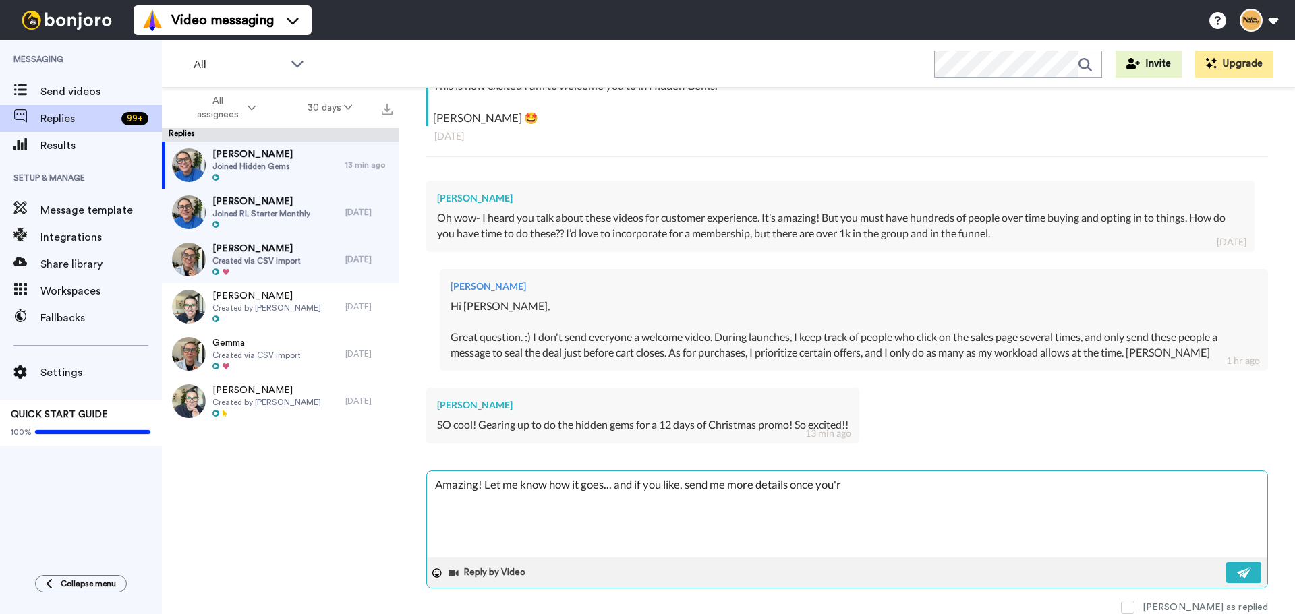
type textarea "x"
click at [1226, 572] on button at bounding box center [1243, 572] width 35 height 21
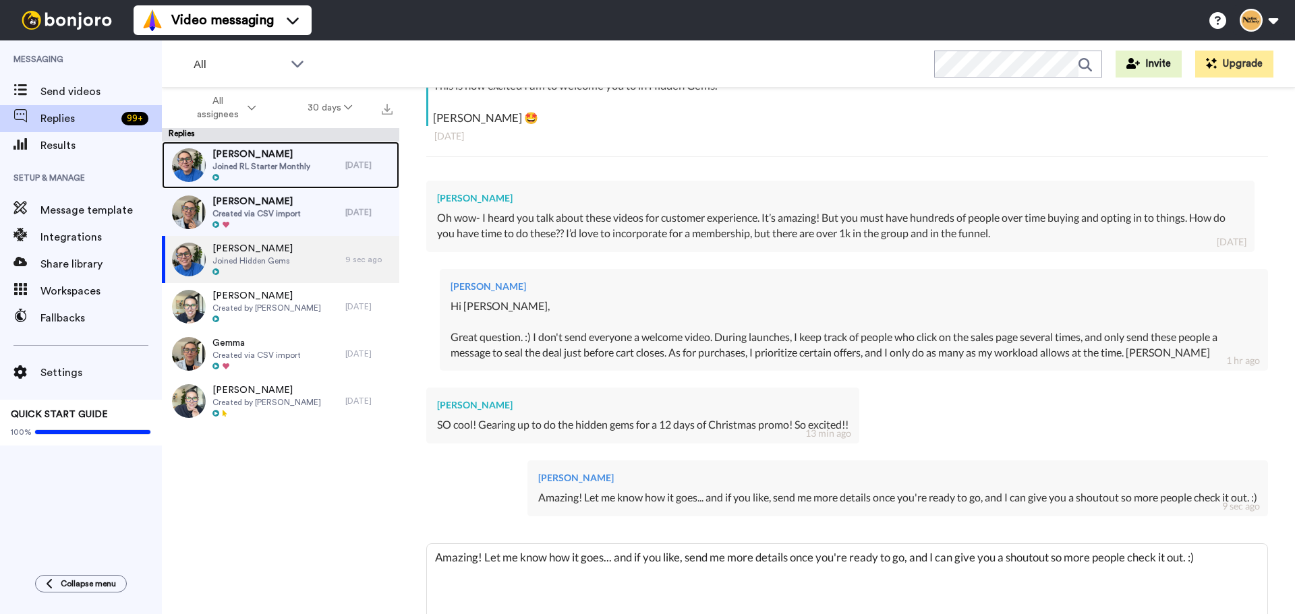
click at [268, 167] on span "Joined RL Starter Monthly" at bounding box center [261, 166] width 98 height 11
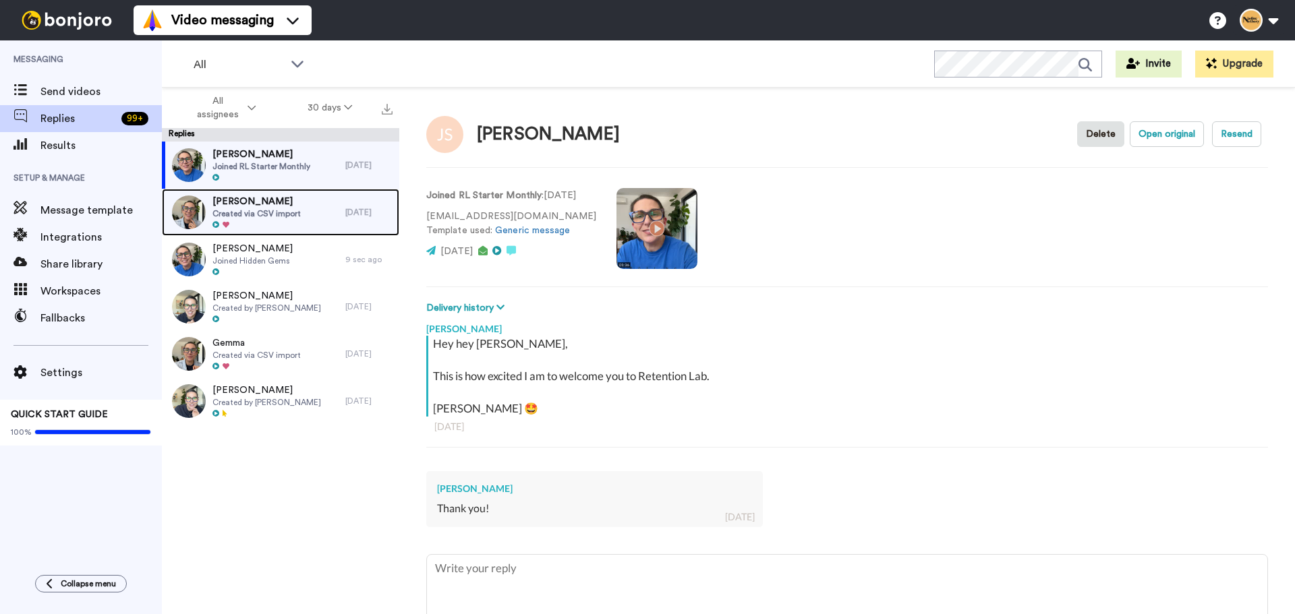
click at [254, 206] on span "[PERSON_NAME]" at bounding box center [256, 201] width 88 height 13
